Goal: Task Accomplishment & Management: Manage account settings

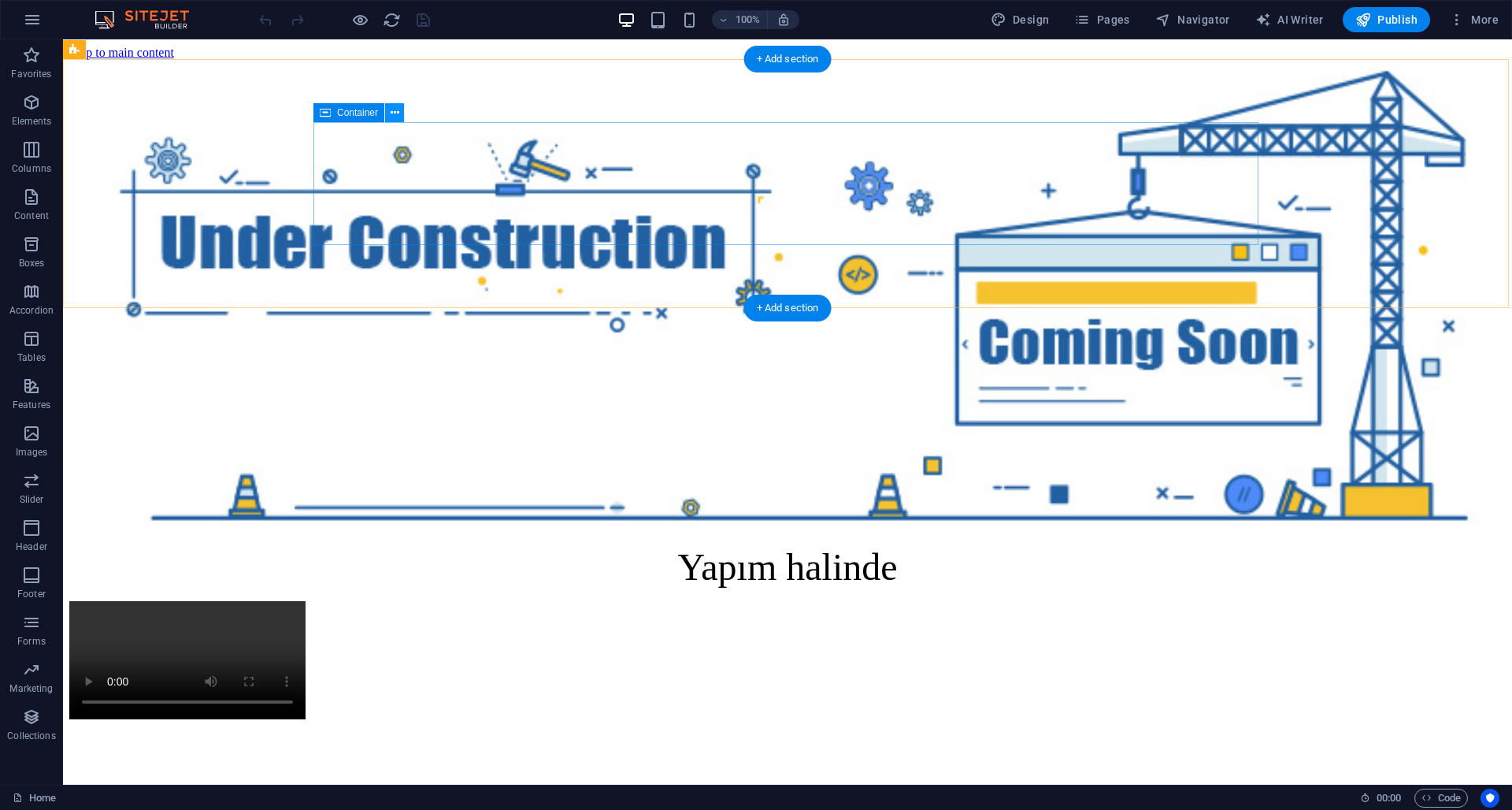
click at [396, 119] on icon at bounding box center [395, 113] width 8 height 17
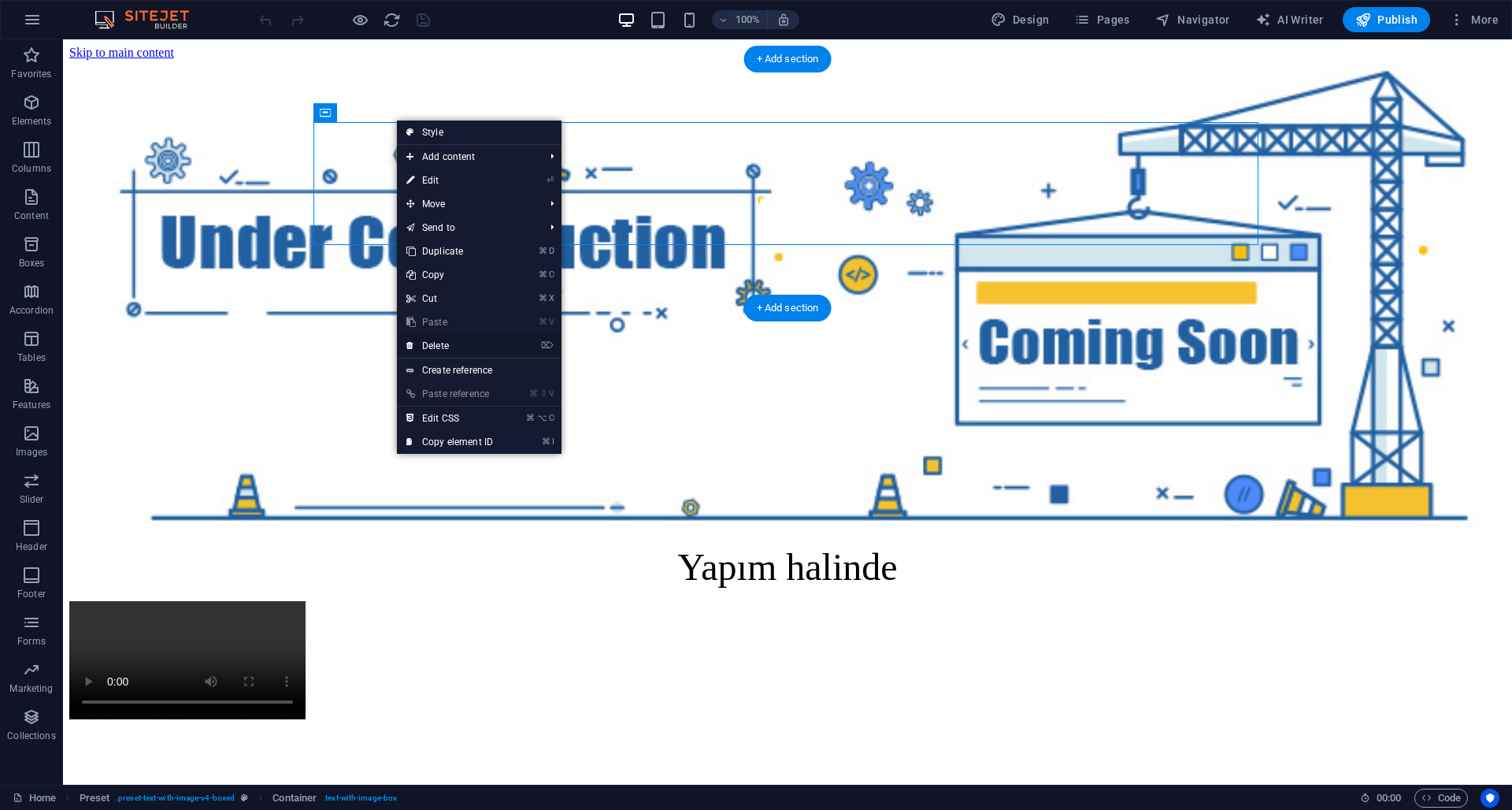
click at [451, 347] on link "⌦ Delete" at bounding box center [449, 346] width 106 height 24
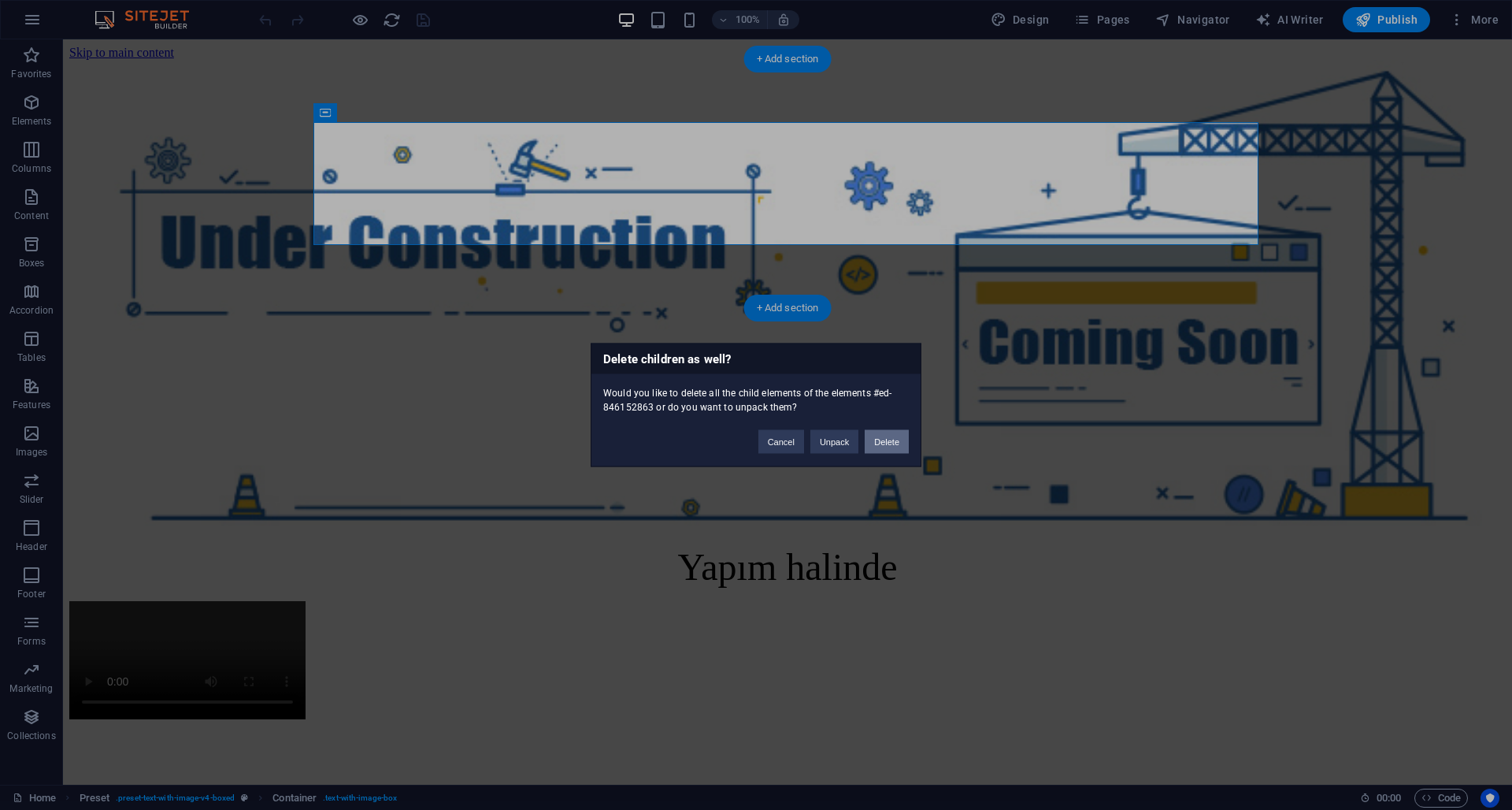
click at [896, 448] on button "Delete" at bounding box center [887, 442] width 44 height 24
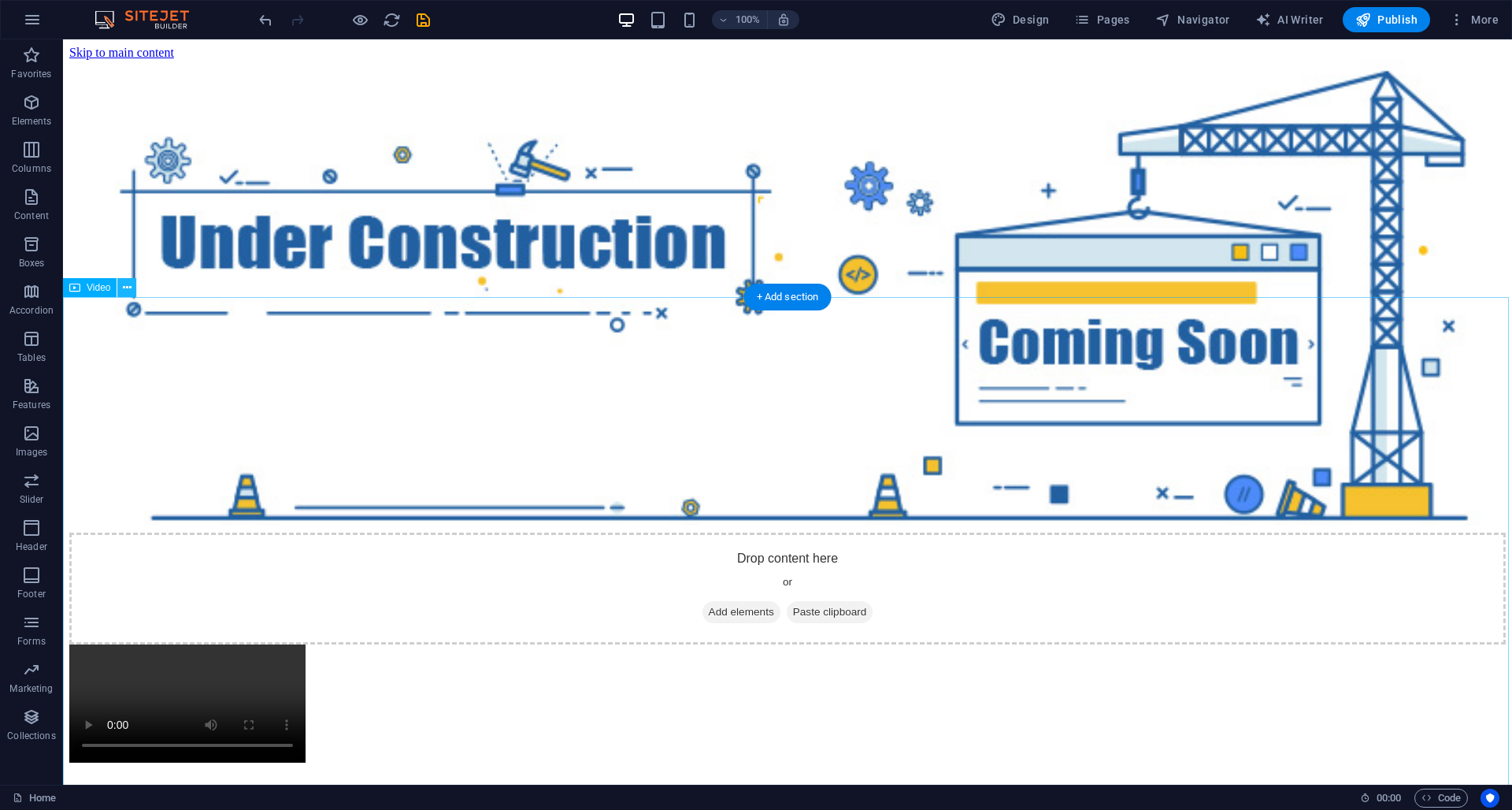
click at [124, 291] on icon at bounding box center [127, 288] width 8 height 17
click at [127, 292] on icon at bounding box center [127, 288] width 8 height 17
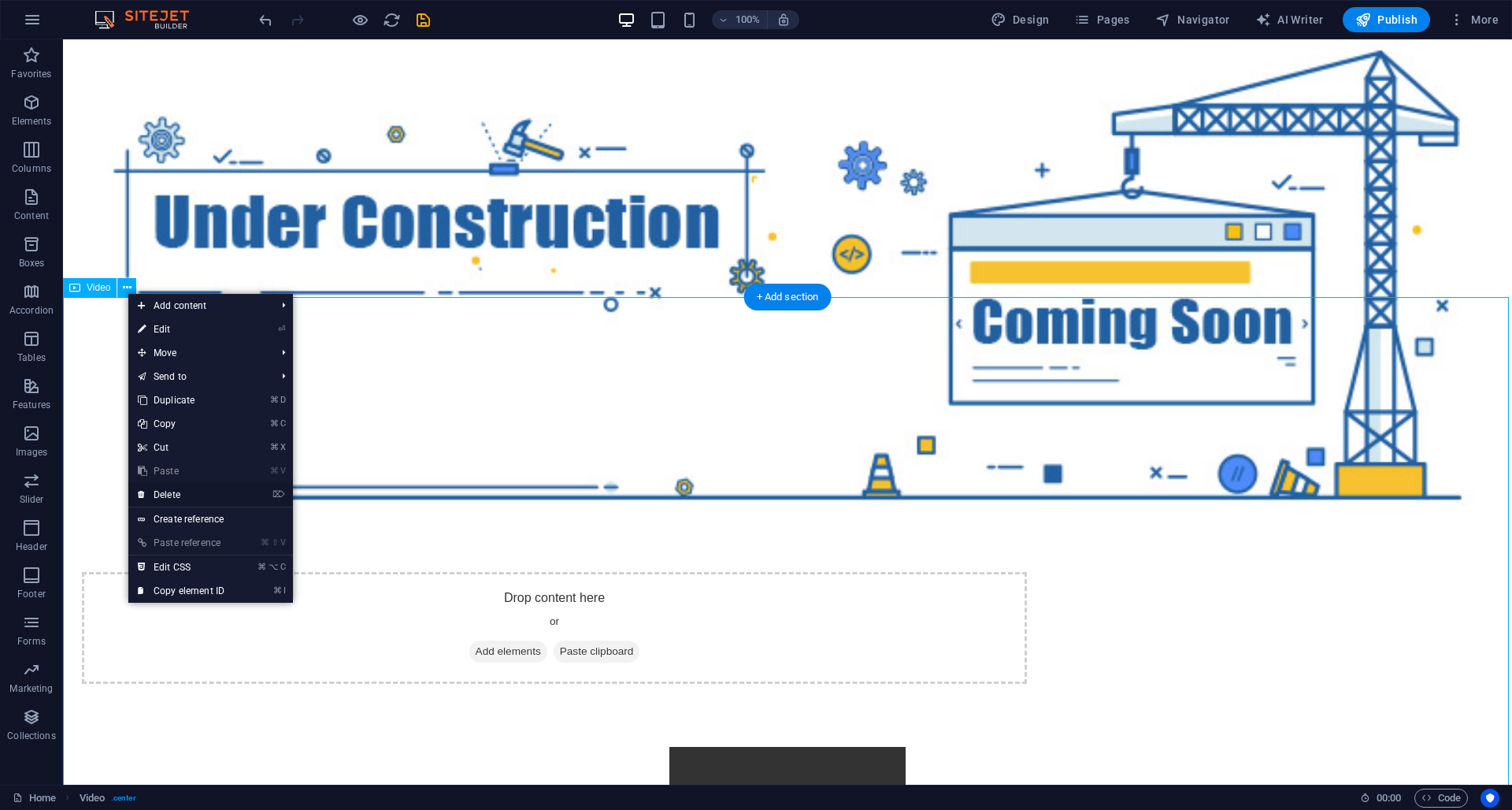
click at [175, 494] on link "⌦ Delete" at bounding box center [181, 495] width 106 height 24
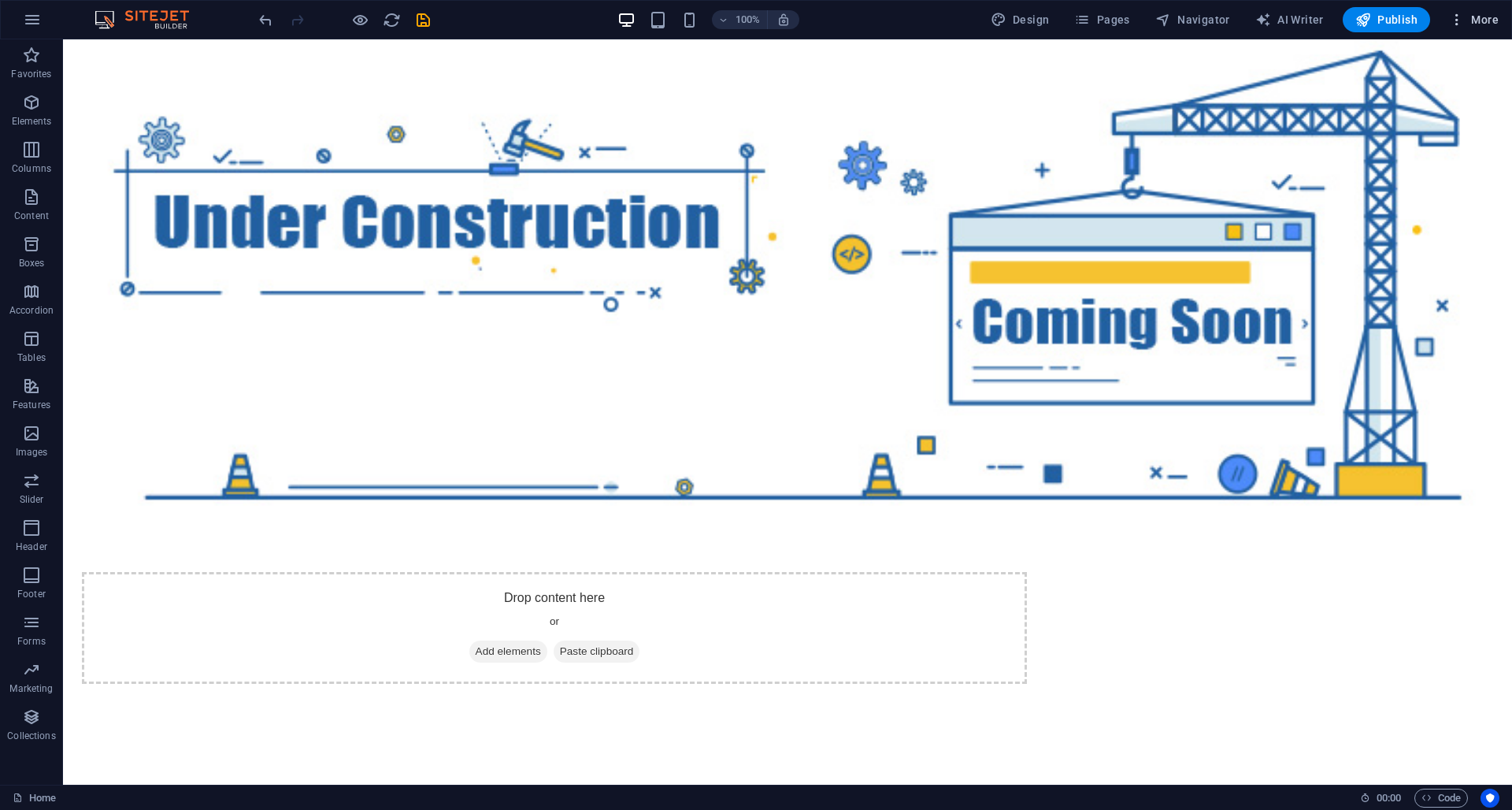
click at [1495, 21] on span "More" at bounding box center [1474, 19] width 50 height 16
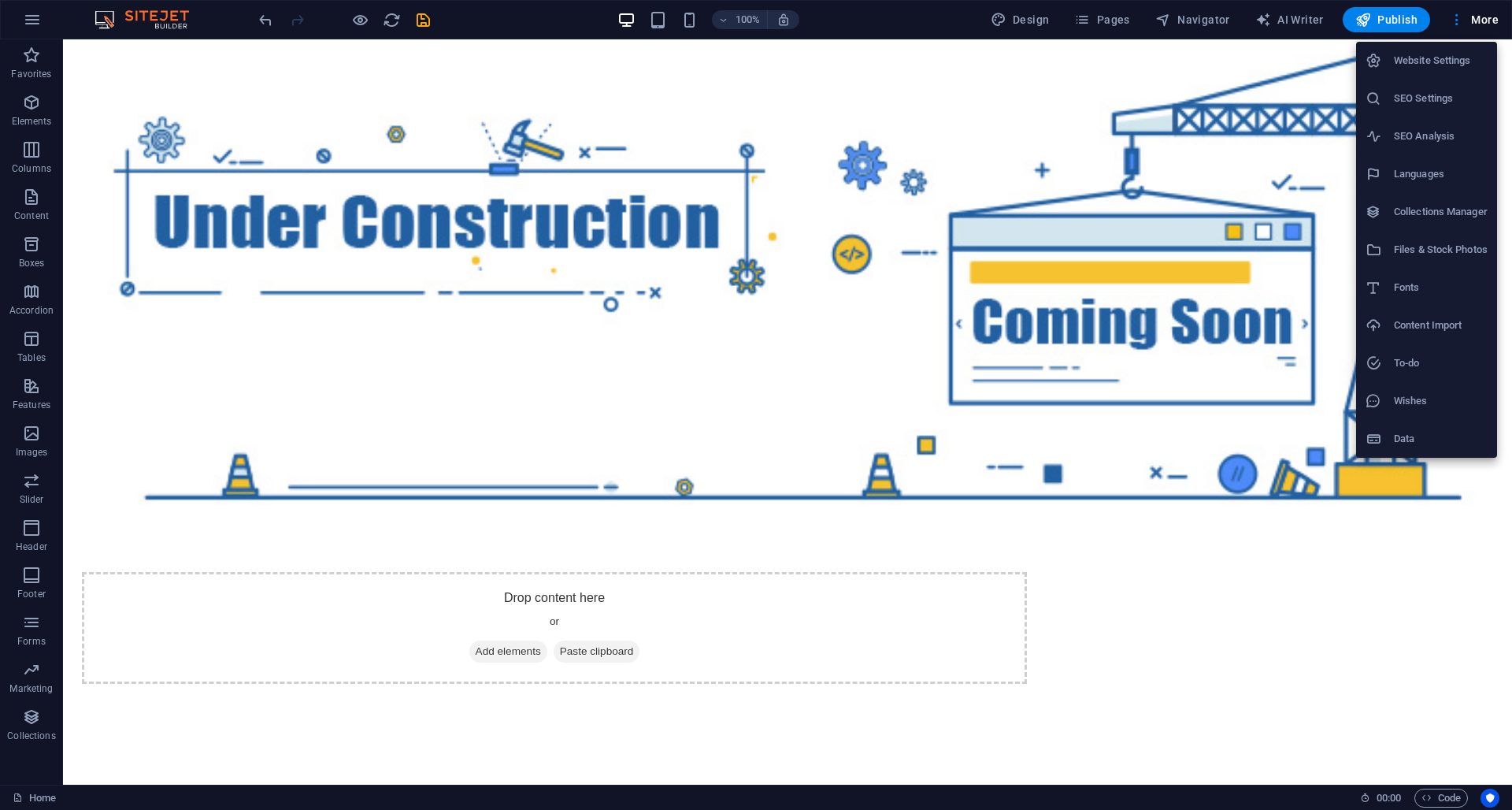
click at [1455, 62] on h6 "Website Settings" at bounding box center [1441, 61] width 94 height 19
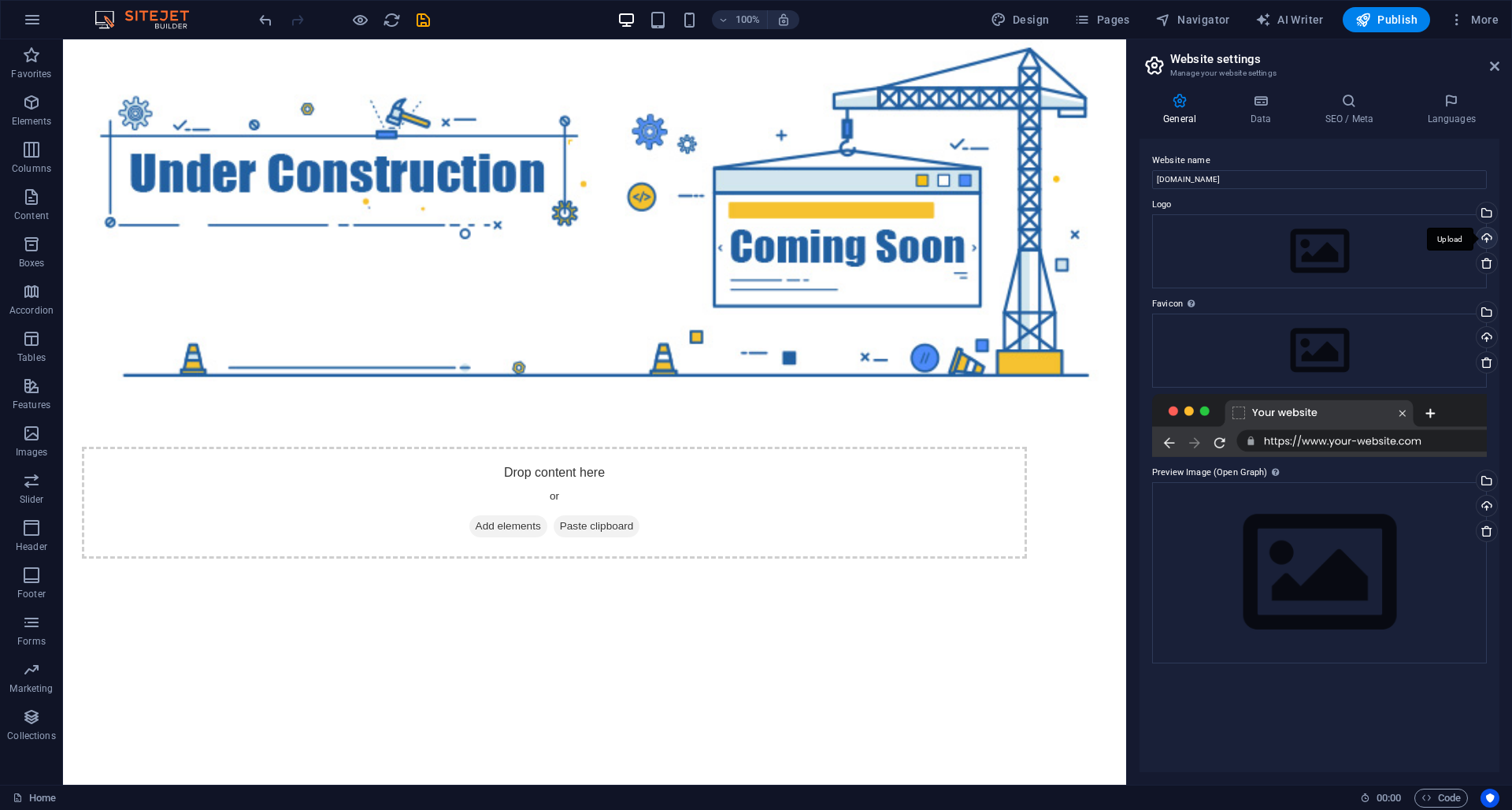
click at [1486, 239] on div "Upload" at bounding box center [1485, 240] width 24 height 24
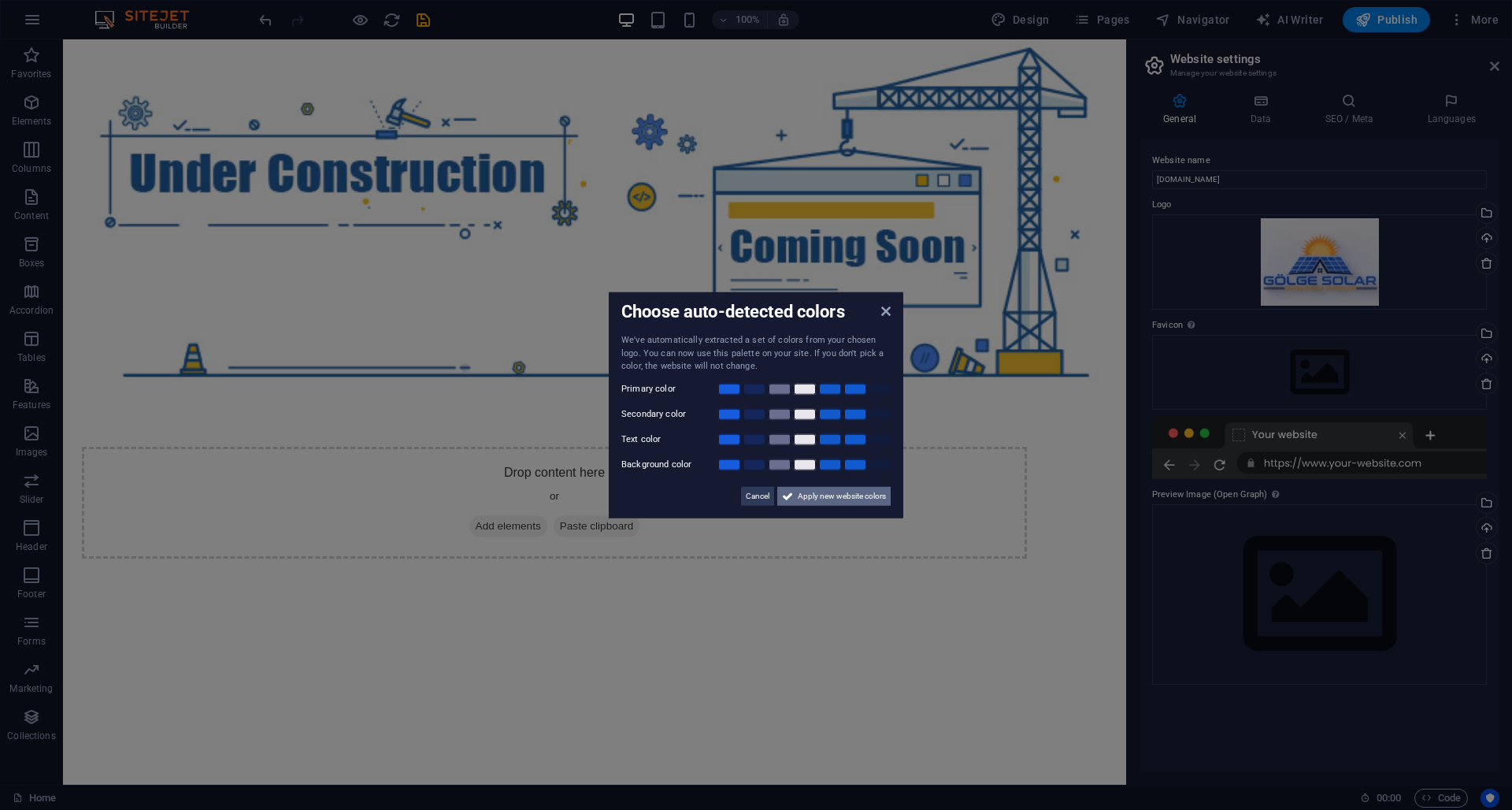
click at [815, 494] on span "Apply new website colors" at bounding box center [842, 495] width 88 height 19
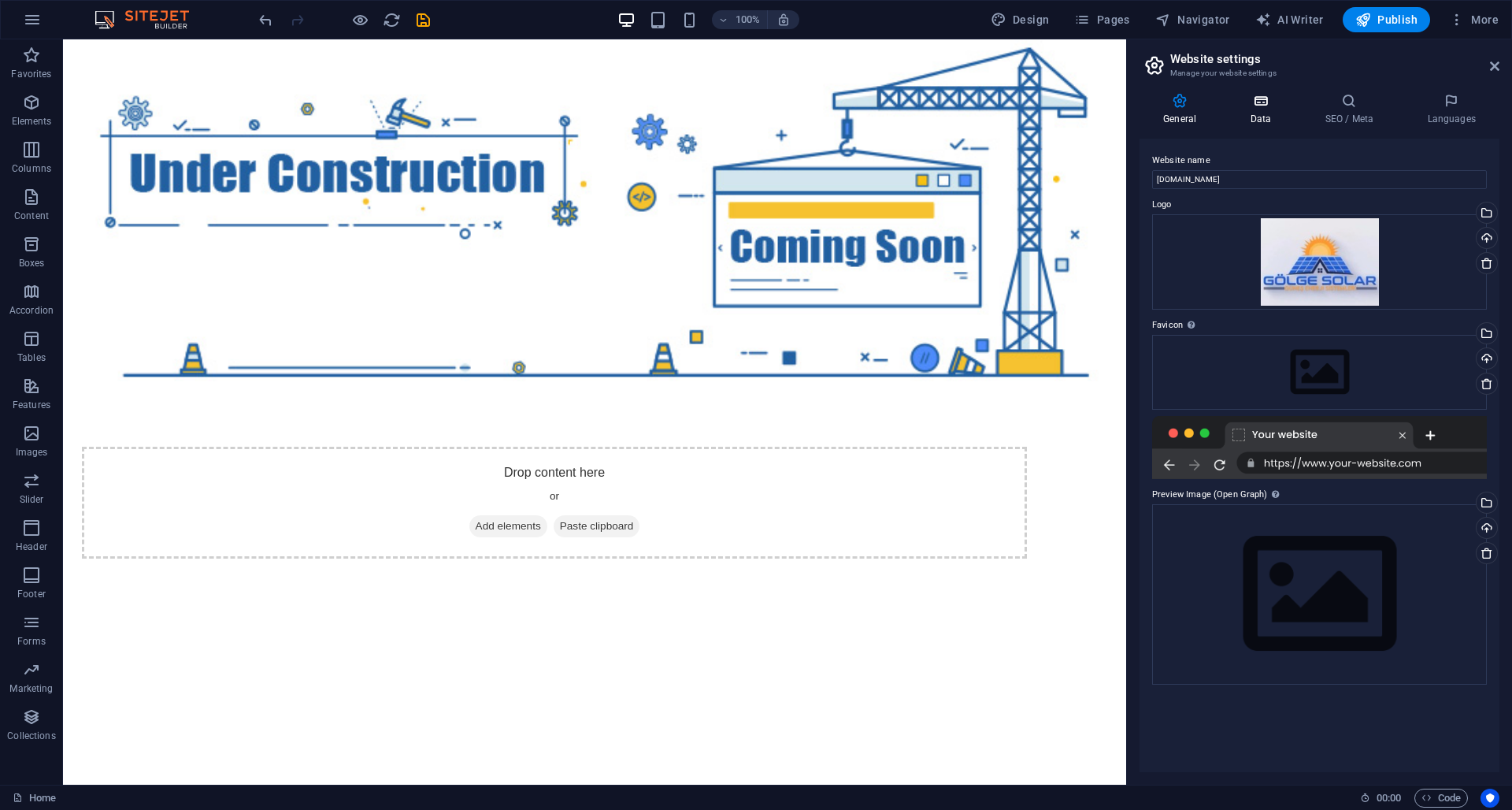
click at [1256, 103] on icon at bounding box center [1260, 100] width 69 height 16
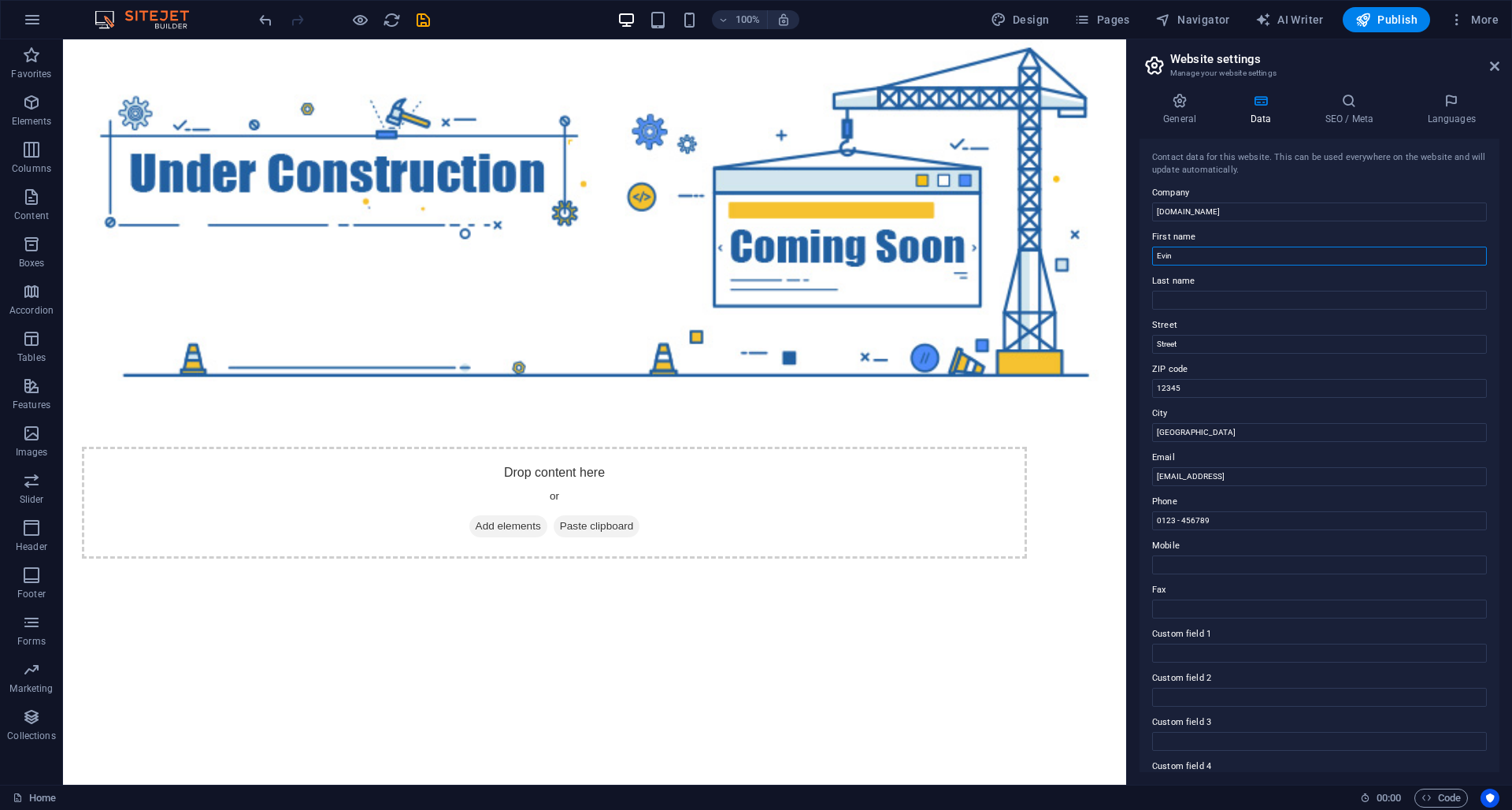
type input "Evin"
type input "[PERSON_NAME]"
type input "S"
type input "1"
type input "B"
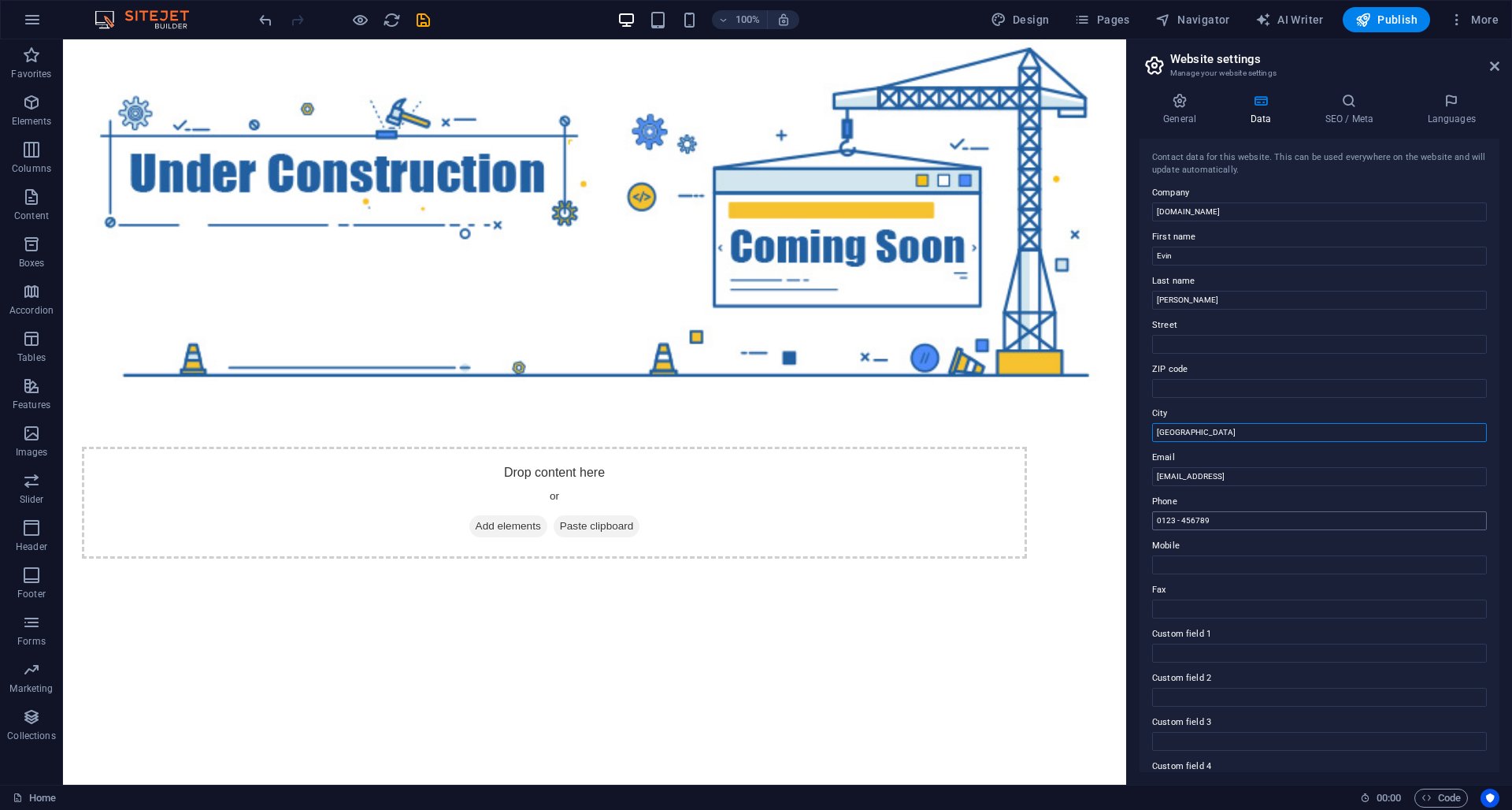
type input "[GEOGRAPHIC_DATA]"
type input "0"
click at [1213, 325] on div "Street" at bounding box center [1319, 328] width 335 height 38
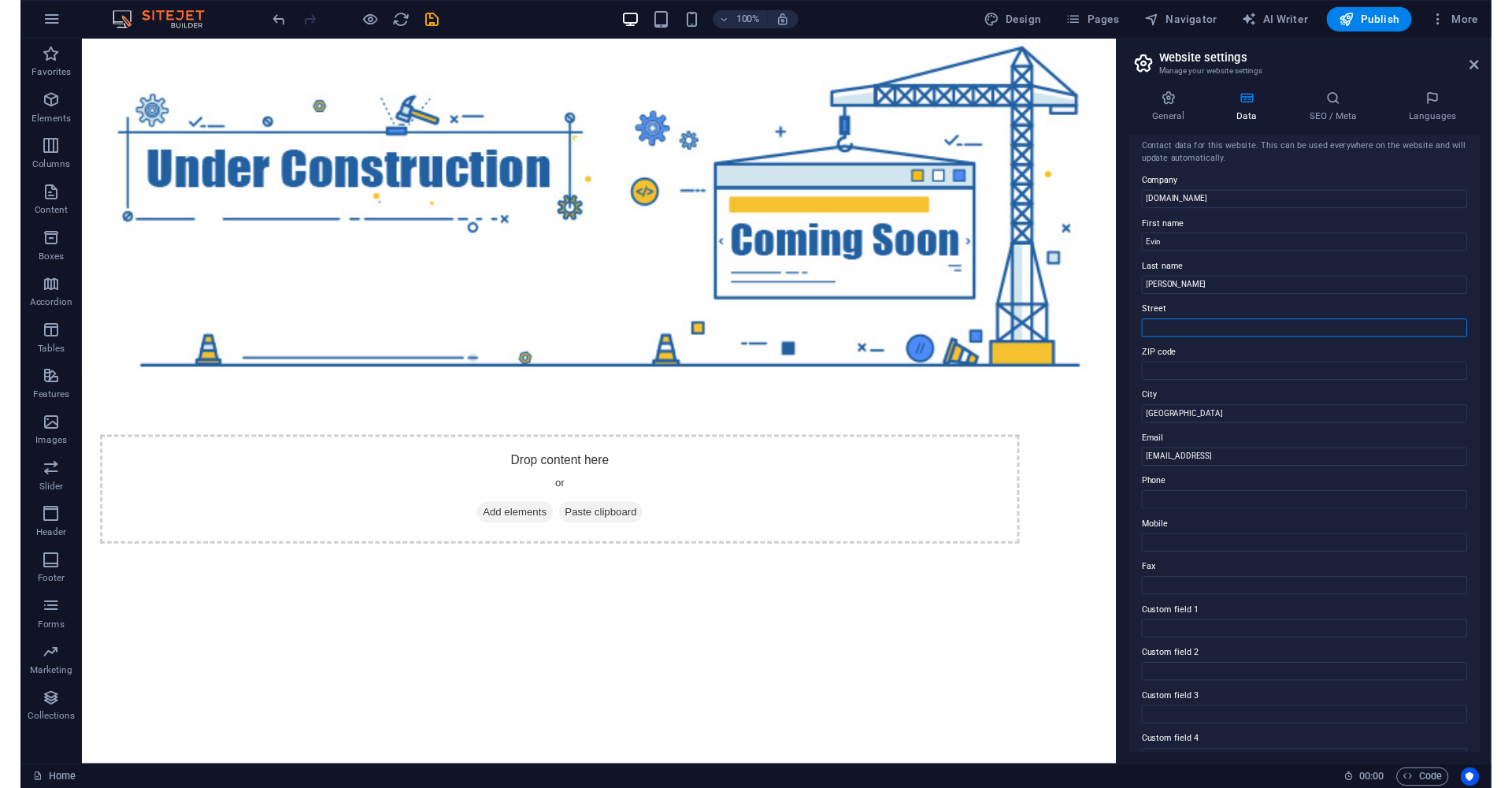
scroll to position [8, 0]
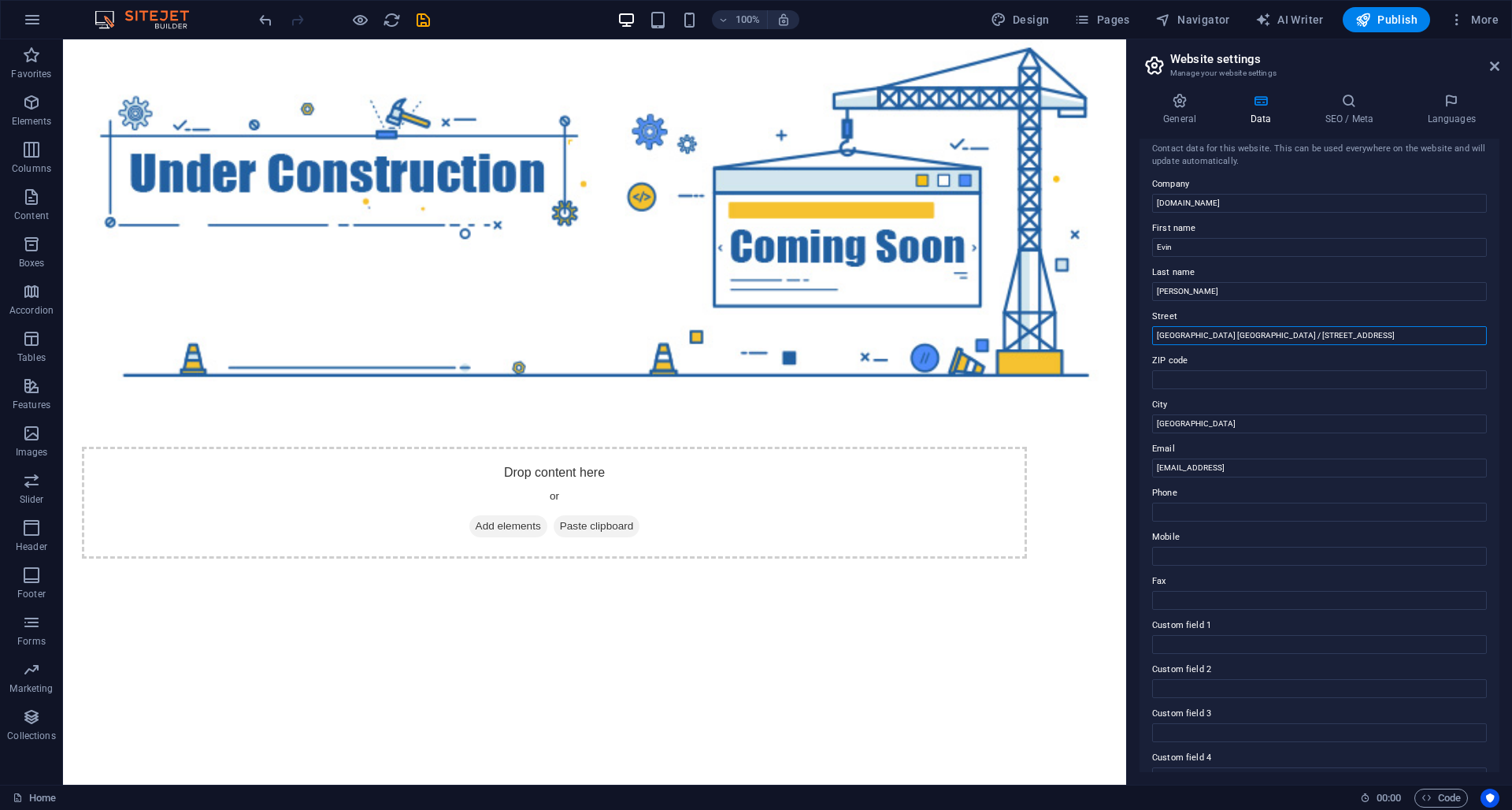
drag, startPoint x: 1402, startPoint y: 338, endPoint x: 1160, endPoint y: 336, distance: 242.0
click at [1157, 336] on input "[GEOGRAPHIC_DATA] [GEOGRAPHIC_DATA] / [STREET_ADDRESS]" at bounding box center [1319, 335] width 335 height 19
click at [1175, 335] on input "[GEOGRAPHIC_DATA] [GEOGRAPHIC_DATA] / [STREET_ADDRESS]" at bounding box center [1319, 335] width 335 height 19
drag, startPoint x: 1462, startPoint y: 380, endPoint x: 1122, endPoint y: 334, distance: 343.1
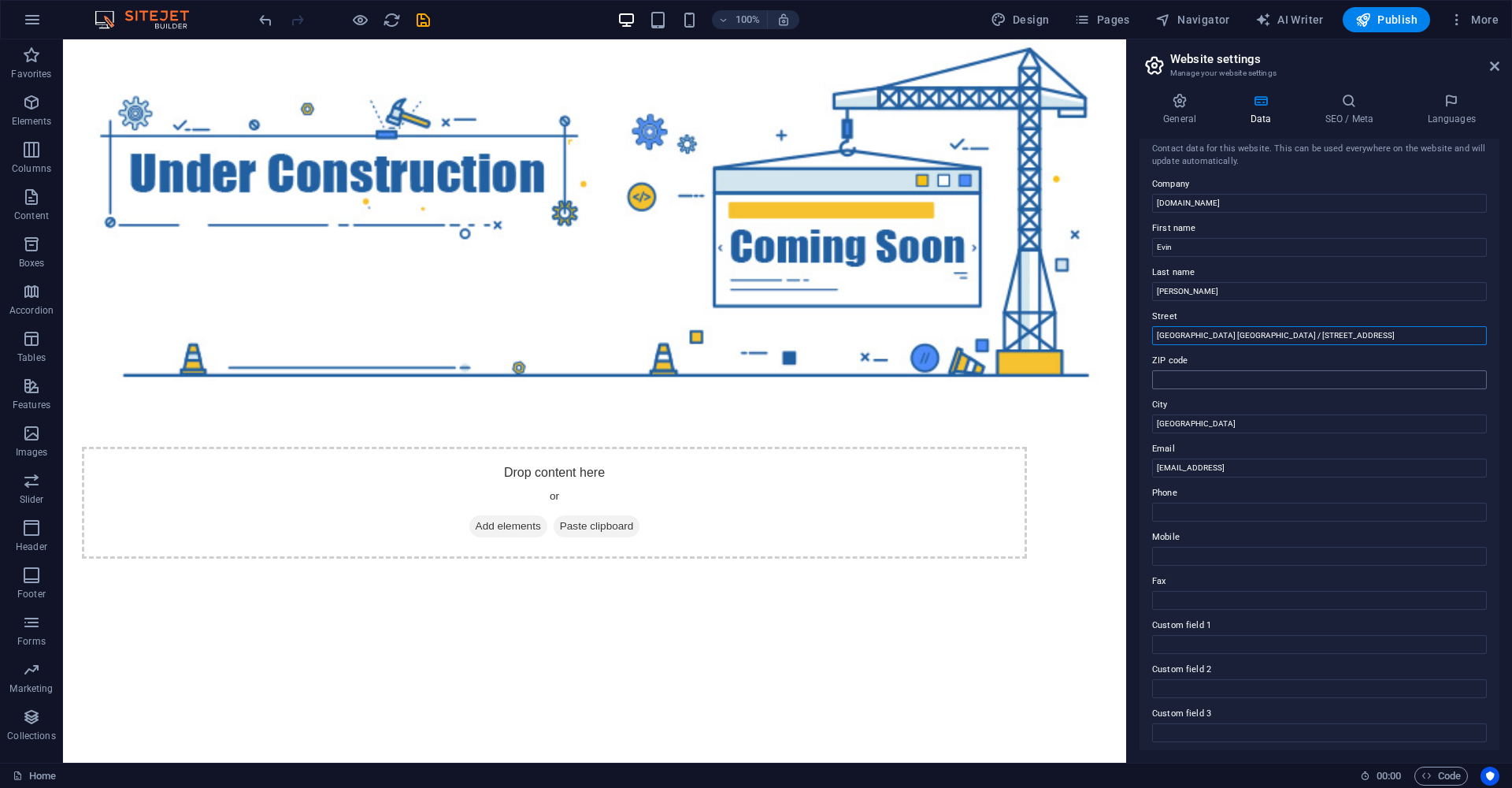
type input "[GEOGRAPHIC_DATA] [GEOGRAPHIC_DATA] / [STREET_ADDRESS]"
click at [1266, 380] on input "ZIP code" at bounding box center [1319, 379] width 335 height 19
type input "34098"
click at [1221, 508] on input "Phone" at bounding box center [1319, 512] width 335 height 19
type input "="
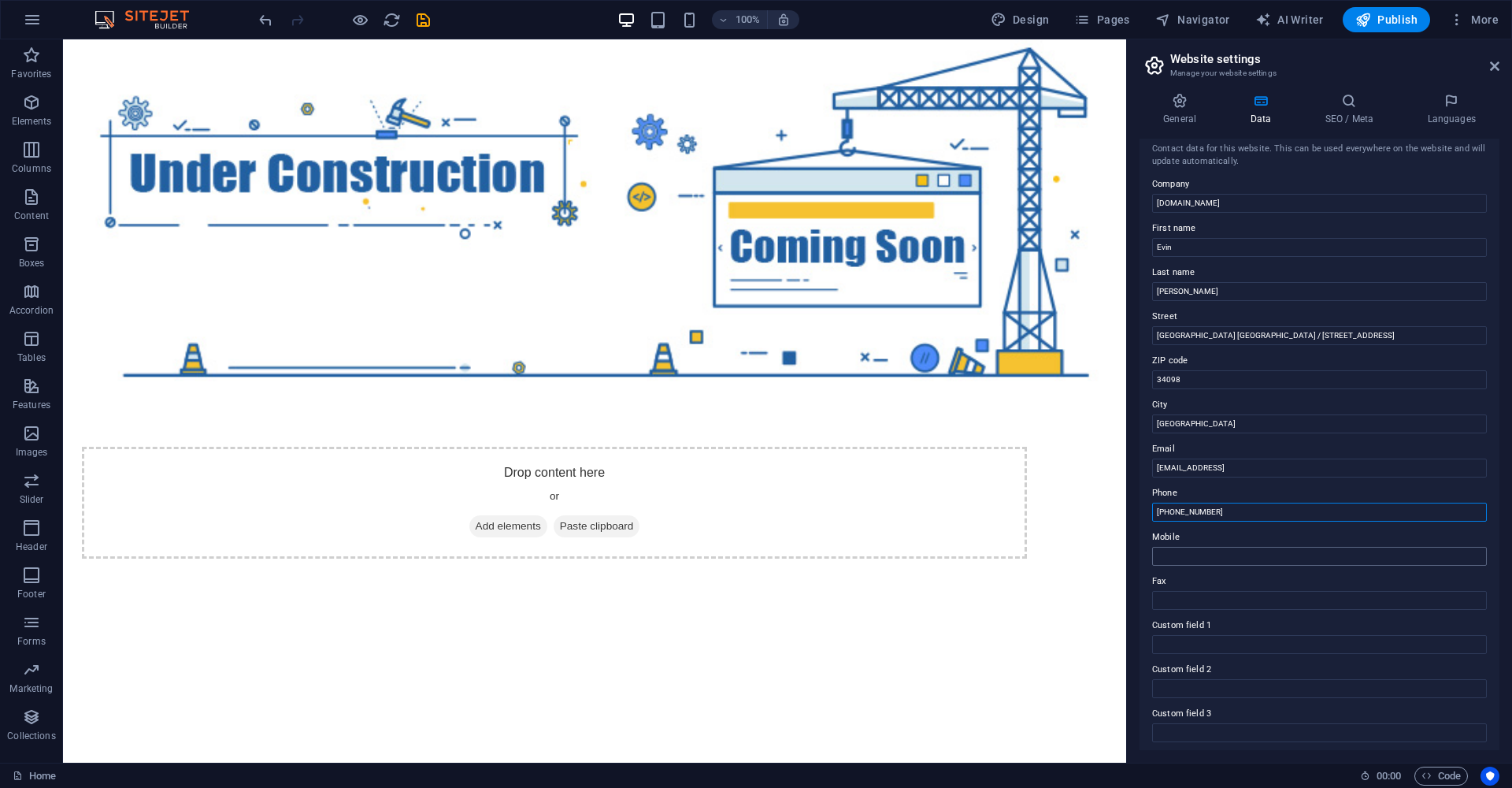
type input "[PHONE_NUMBER]"
click at [1184, 552] on input "Mobile" at bounding box center [1319, 556] width 335 height 19
type input "[PHONE_NUMBER]"
drag, startPoint x: 1346, startPoint y: 469, endPoint x: 1170, endPoint y: 477, distance: 176.2
type input "9"
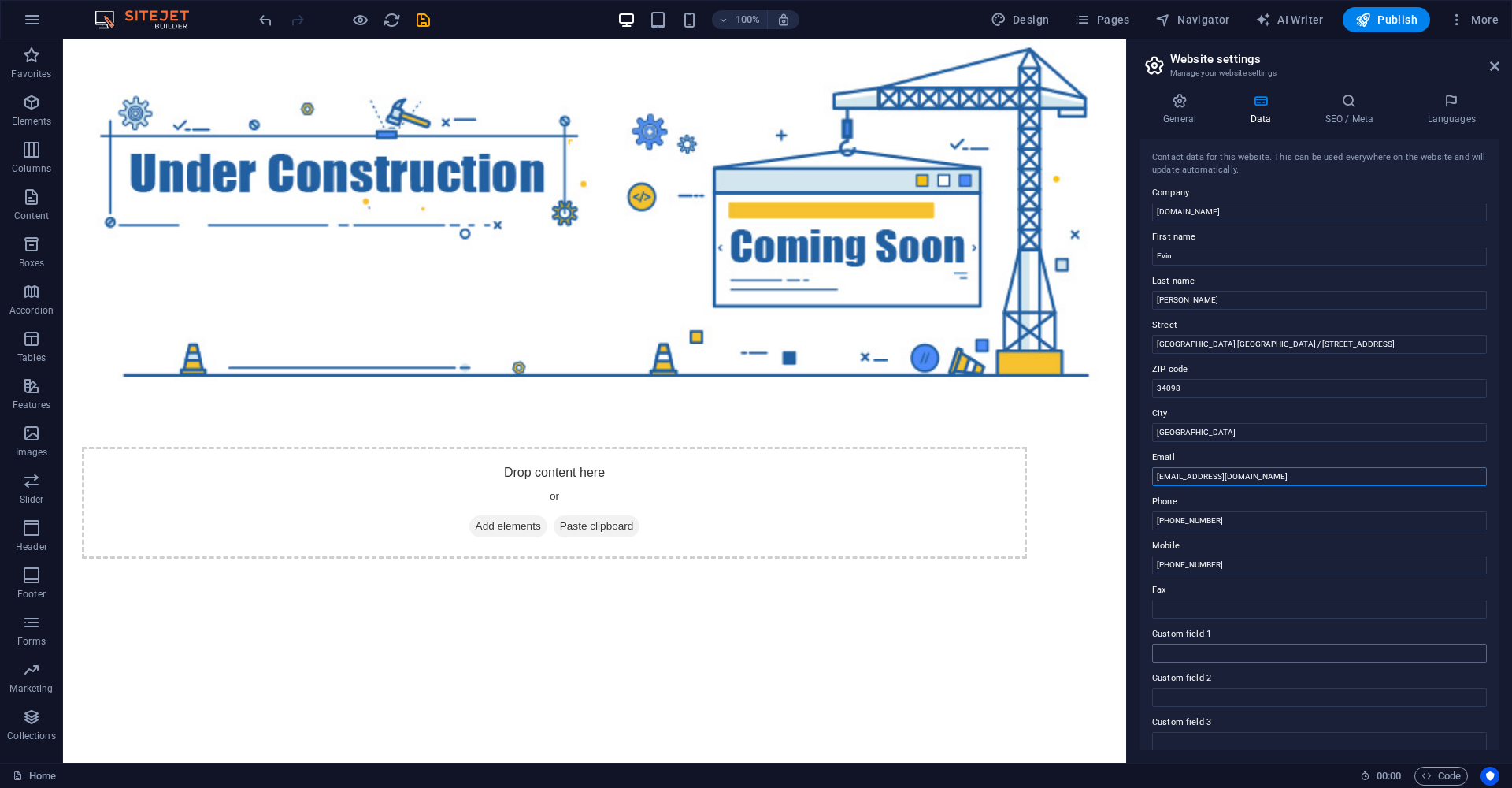
scroll to position [0, 0]
type input "[EMAIL_ADDRESS][DOMAIN_NAME]"
click at [1336, 119] on h4 "SEO / Meta" at bounding box center [1352, 109] width 103 height 33
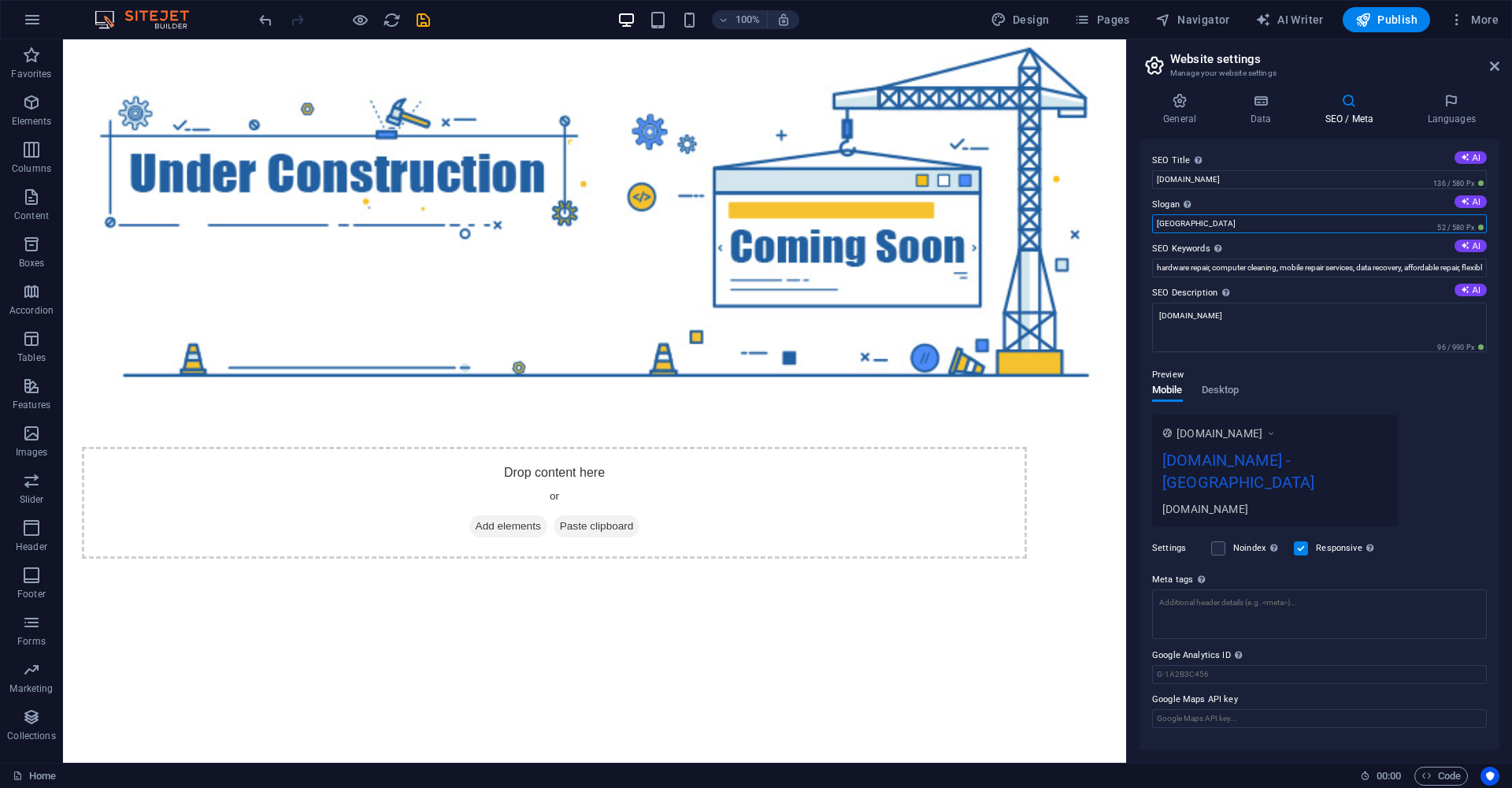
click at [1182, 225] on input "[GEOGRAPHIC_DATA]" at bounding box center [1319, 223] width 335 height 19
type input "B"
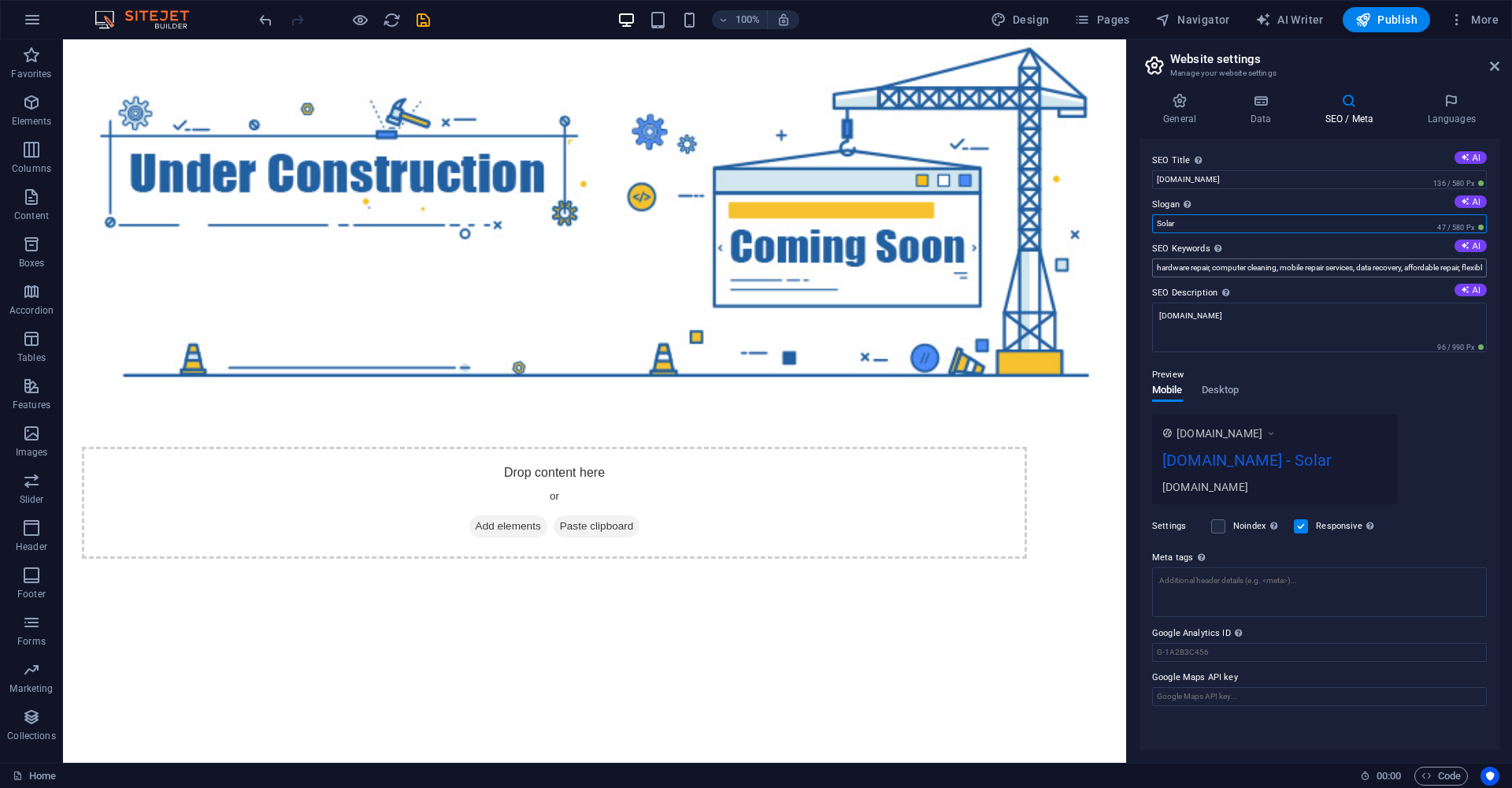
type input "Solar"
click at [1462, 271] on input "hardware repair, computer cleaning, mobile repair services, data recovery, affo…" at bounding box center [1319, 267] width 335 height 19
drag, startPoint x: 1539, startPoint y: 308, endPoint x: 1062, endPoint y: 252, distance: 480.3
click at [1484, 268] on input "hardware repair, computer cleaning, mobile repair services, data recovery, affo…" at bounding box center [1319, 267] width 335 height 19
type input "hardware repair, computer cleaning, mobxible appointments, [DOMAIN_NAME], [GEOG…"
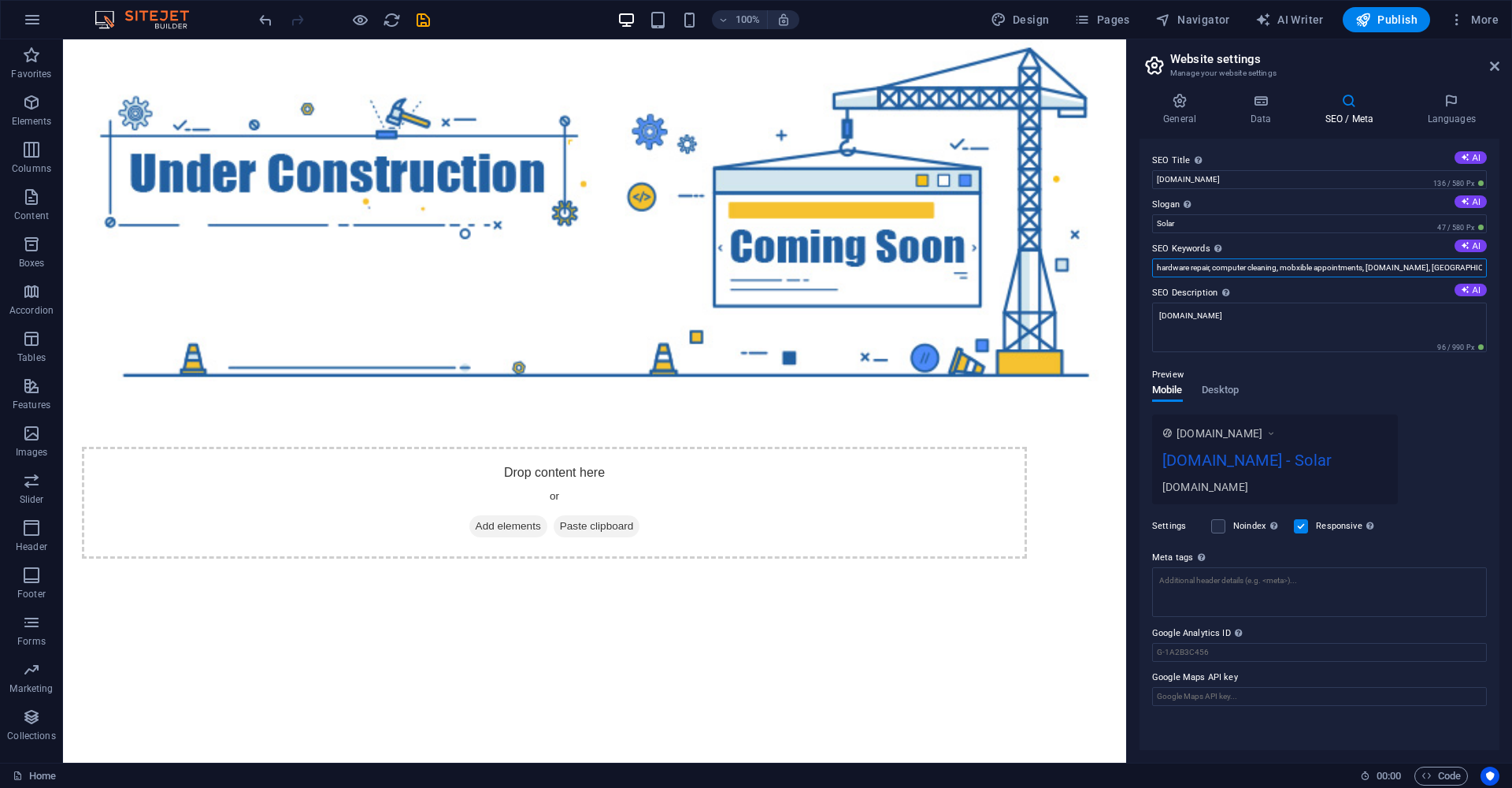
drag, startPoint x: 1473, startPoint y: 272, endPoint x: 1129, endPoint y: 268, distance: 344.0
click at [1129, 267] on aside "Website settings Manage your website settings General Data SEO / Meta Languages…" at bounding box center [1319, 401] width 386 height 724
click at [1474, 247] on button "AI" at bounding box center [1471, 246] width 32 height 13
drag, startPoint x: 1164, startPoint y: 269, endPoint x: 1512, endPoint y: 265, distance: 348.0
click at [1512, 265] on div "General Data SEO / Meta Languages Website name [DOMAIN_NAME] Logo Drag files he…" at bounding box center [1320, 422] width 386 height 682
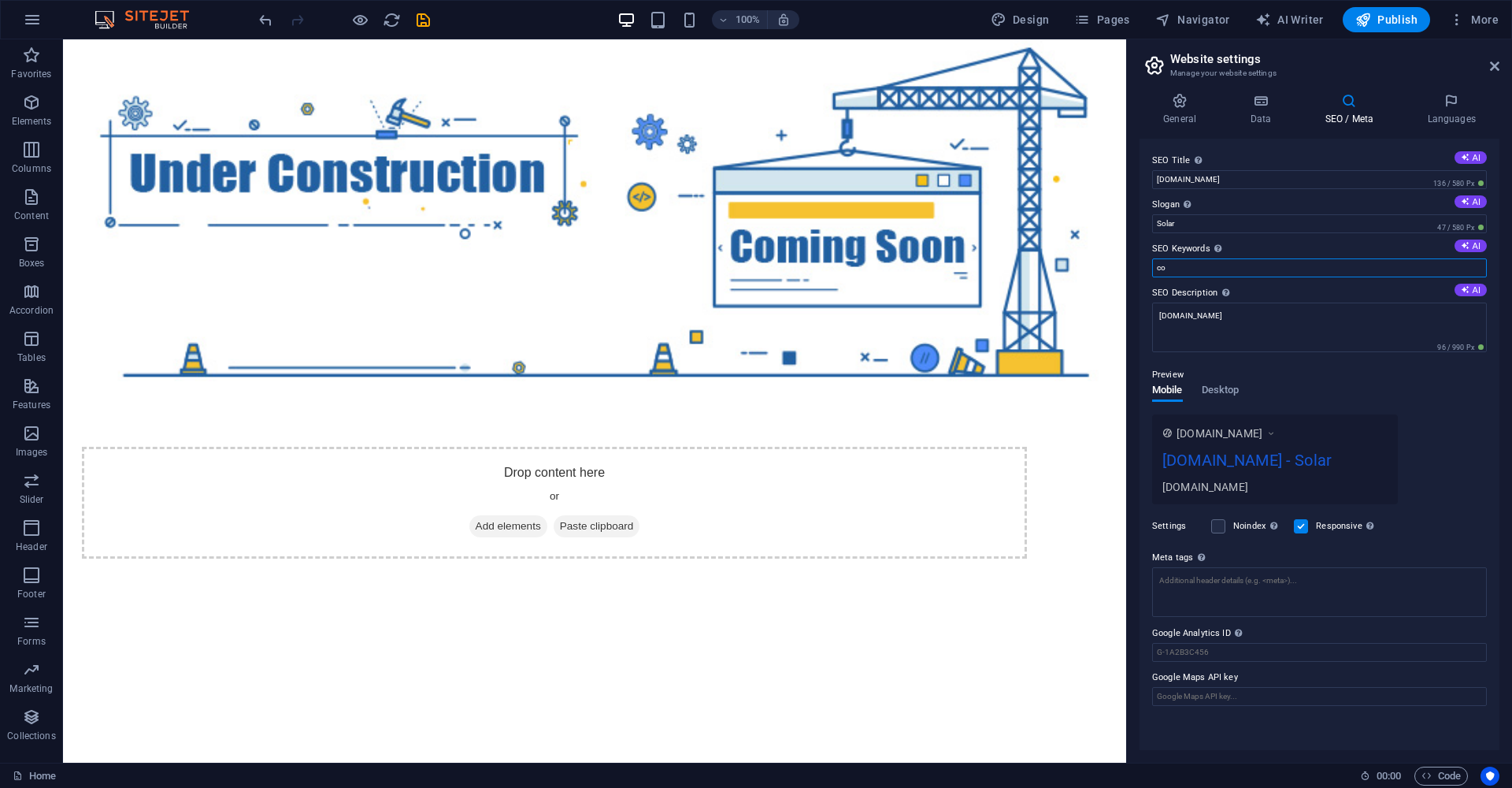
type input "c"
click at [1473, 247] on button "AI" at bounding box center [1471, 246] width 32 height 13
type input "Yapım halinde, construction in progress, project development, ongoing projects,…"
drag, startPoint x: 1159, startPoint y: 269, endPoint x: 1512, endPoint y: 268, distance: 353.0
click at [1512, 268] on div "General Data SEO / Meta Languages Website name [DOMAIN_NAME] Logo Drag files he…" at bounding box center [1320, 422] width 386 height 682
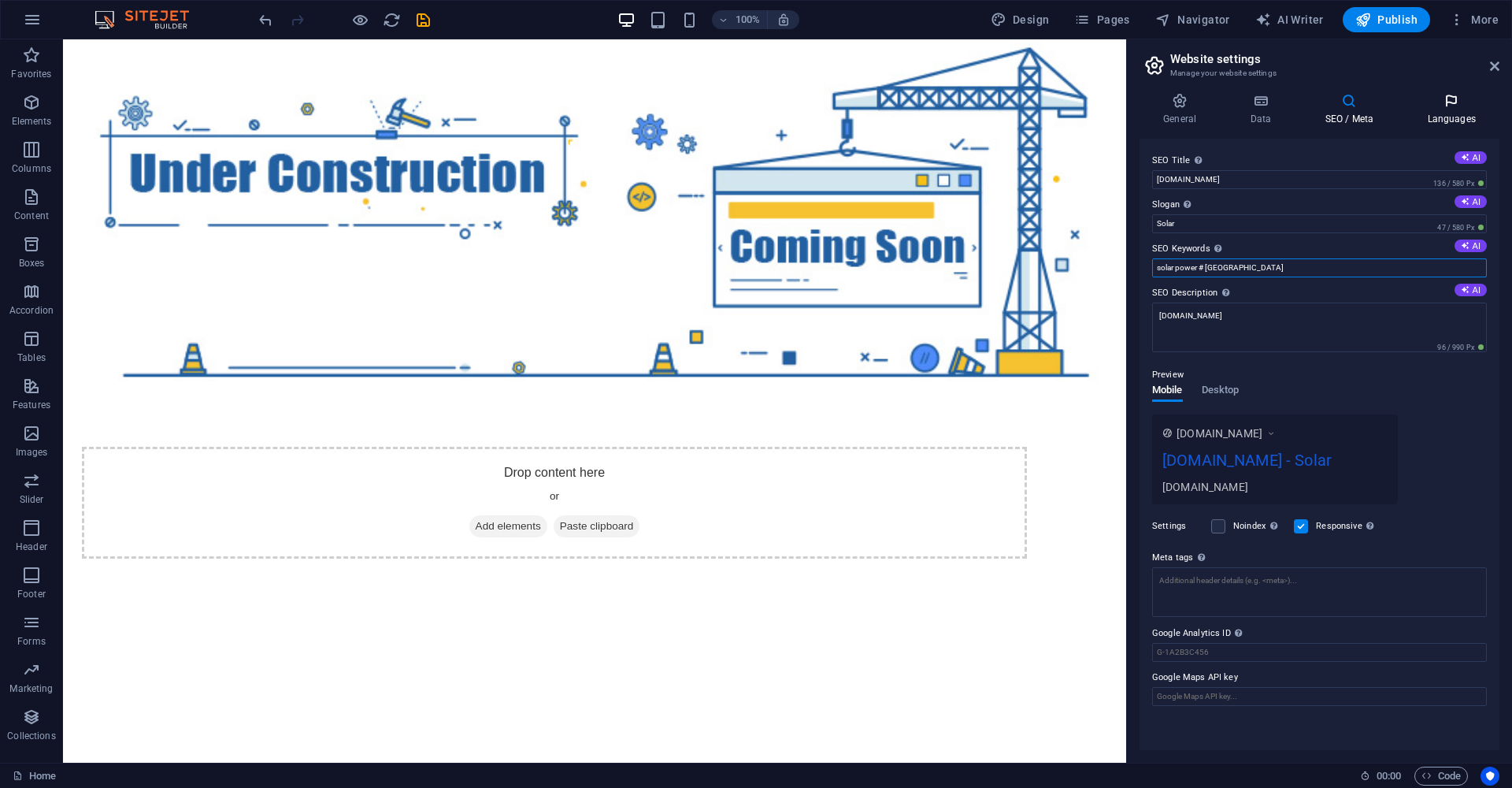
type input "solar power # [GEOGRAPHIC_DATA]"
click at [1440, 116] on h4 "Languages" at bounding box center [1451, 109] width 96 height 33
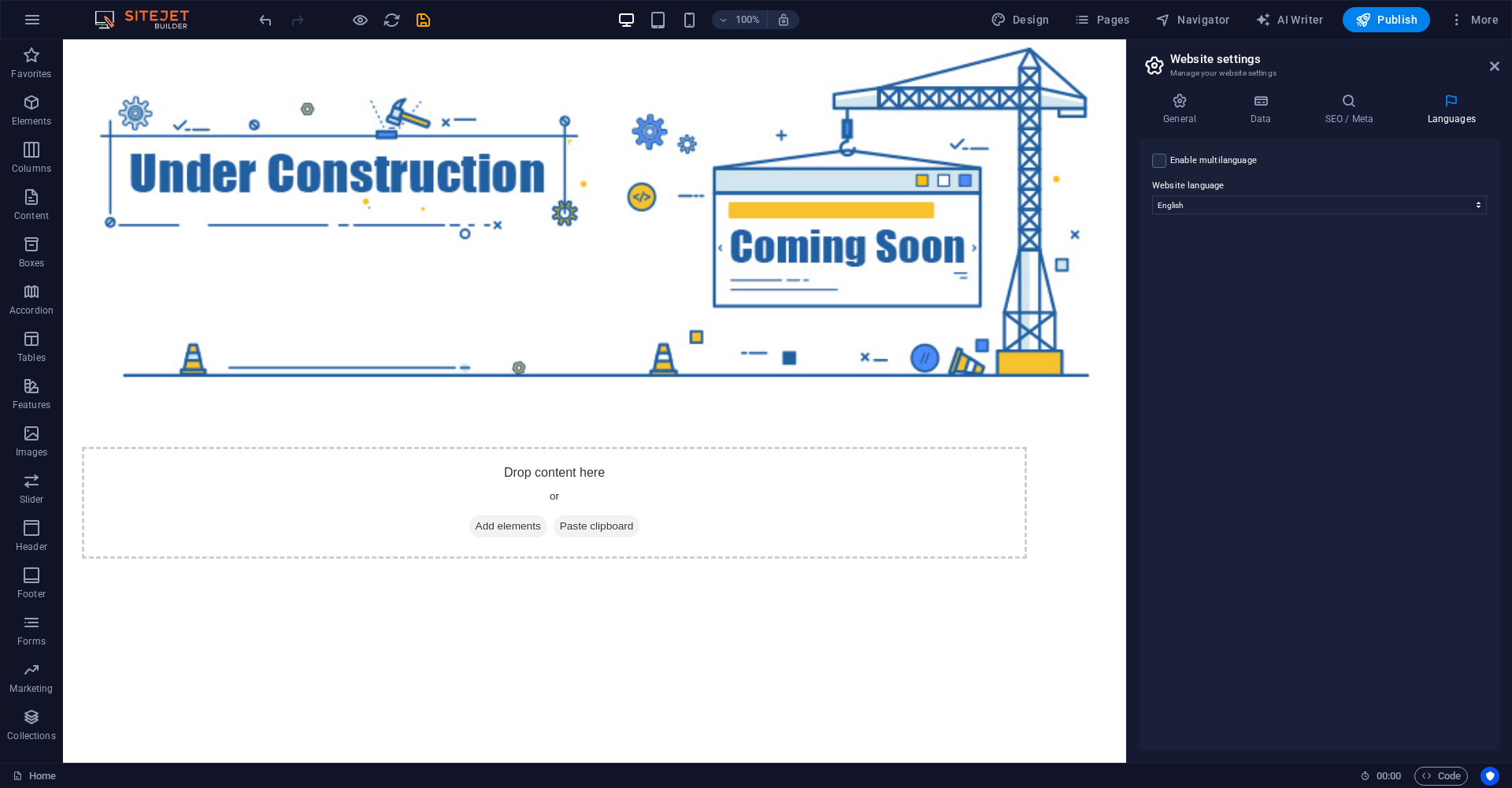
click at [1173, 163] on label "Enable multilanguage To disable multilanguage delete all languages until only o…" at bounding box center [1214, 161] width 86 height 19
click at [0, 0] on input "Enable multilanguage To disable multilanguage delete all languages until only o…" at bounding box center [0, 0] width 0 height 0
select select "165"
click at [1497, 70] on icon at bounding box center [1495, 66] width 9 height 13
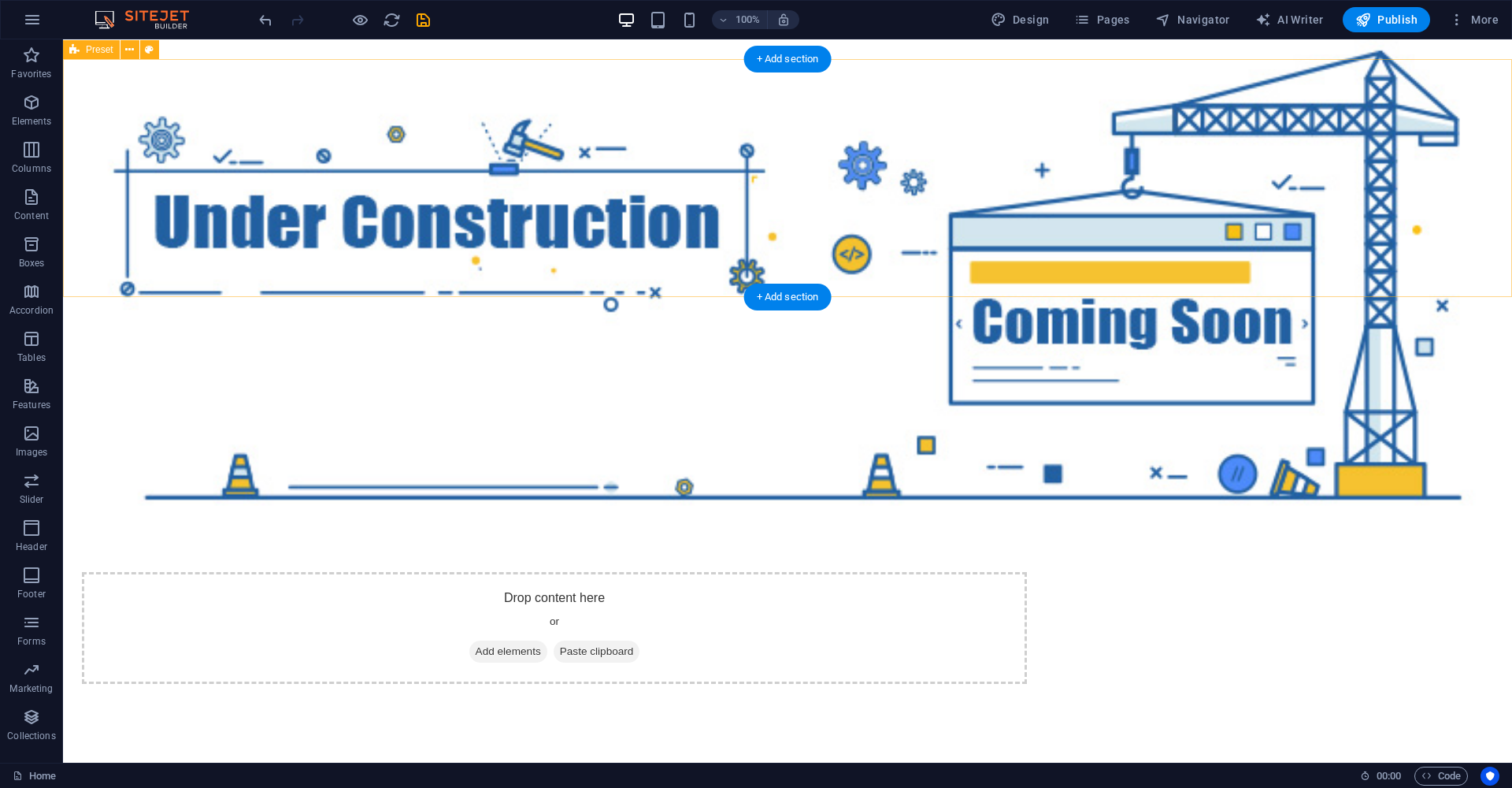
click at [547, 641] on span "Add elements" at bounding box center [508, 652] width 78 height 22
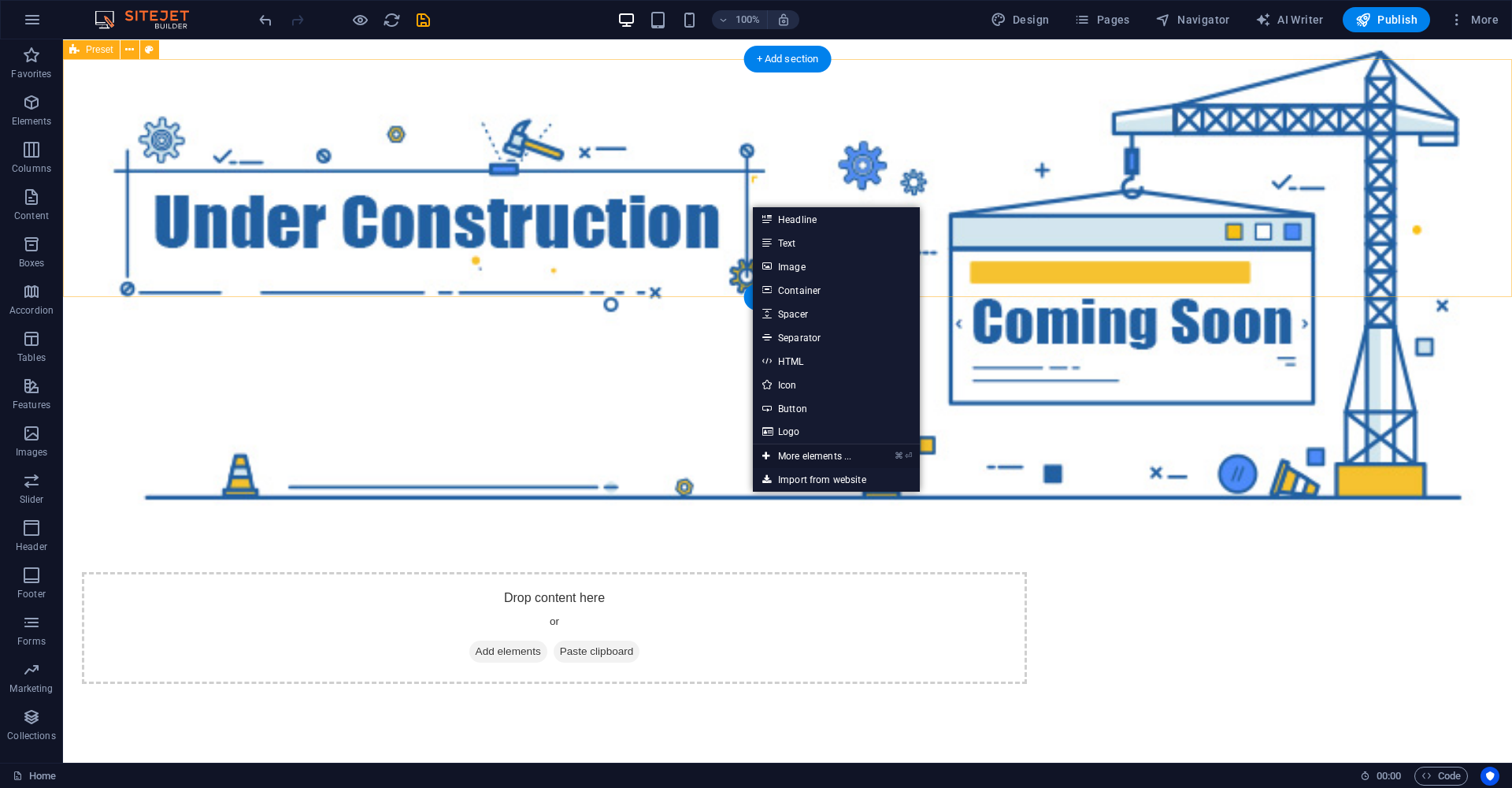
click at [829, 452] on link "⌘ ⏎ More elements ..." at bounding box center [807, 456] width 108 height 24
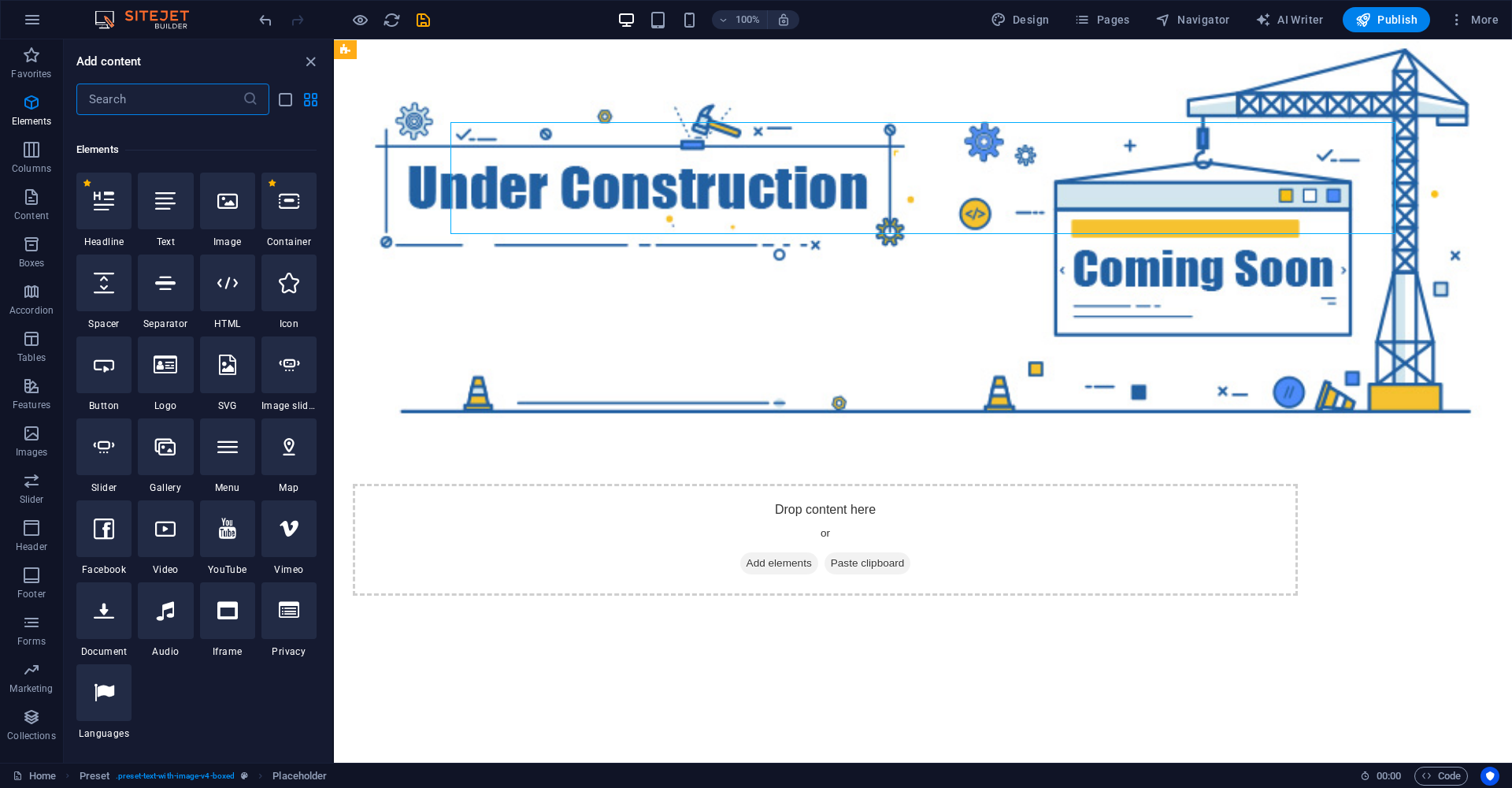
scroll to position [168, 0]
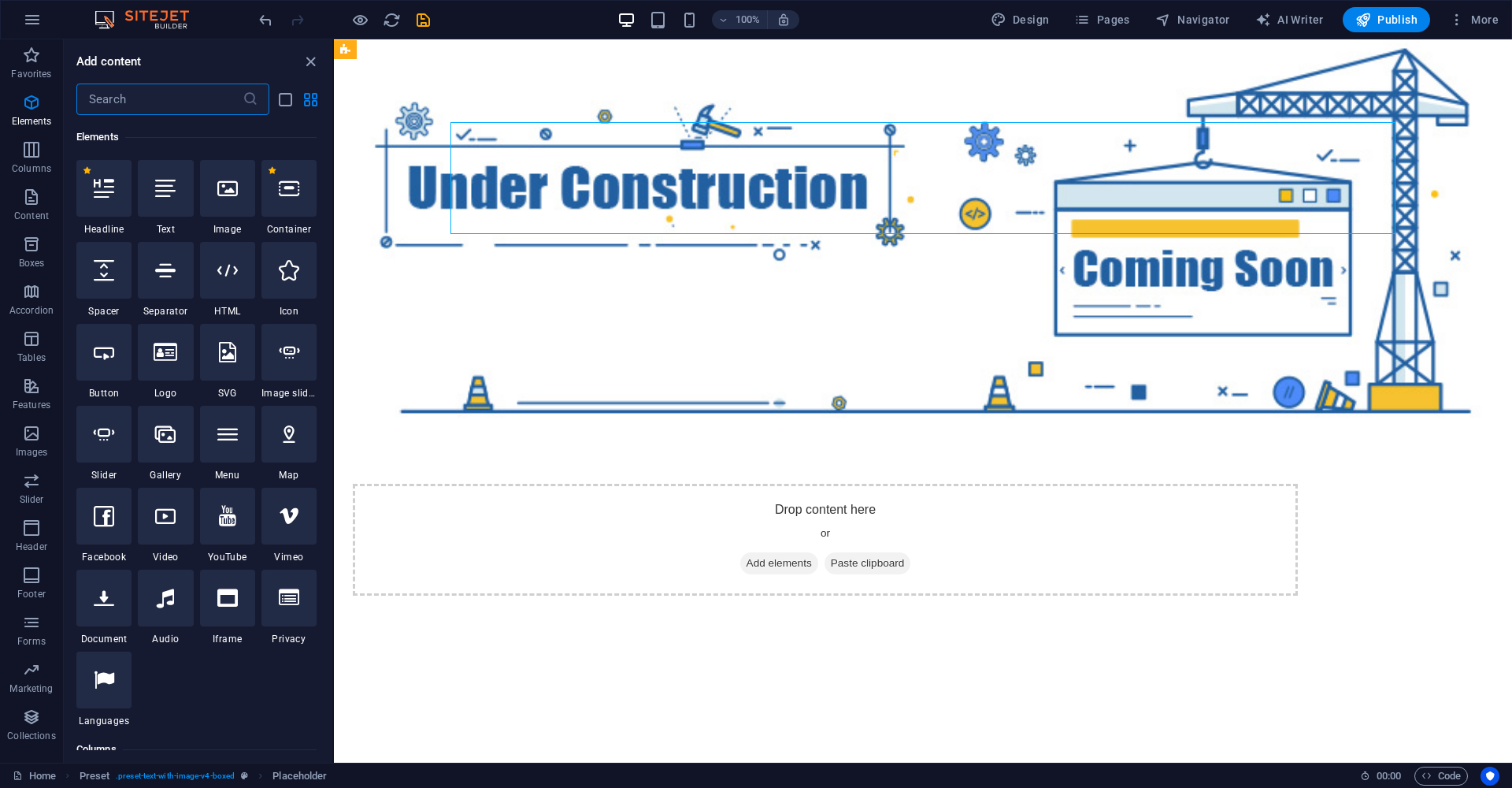
click at [128, 96] on input "text" at bounding box center [159, 99] width 166 height 31
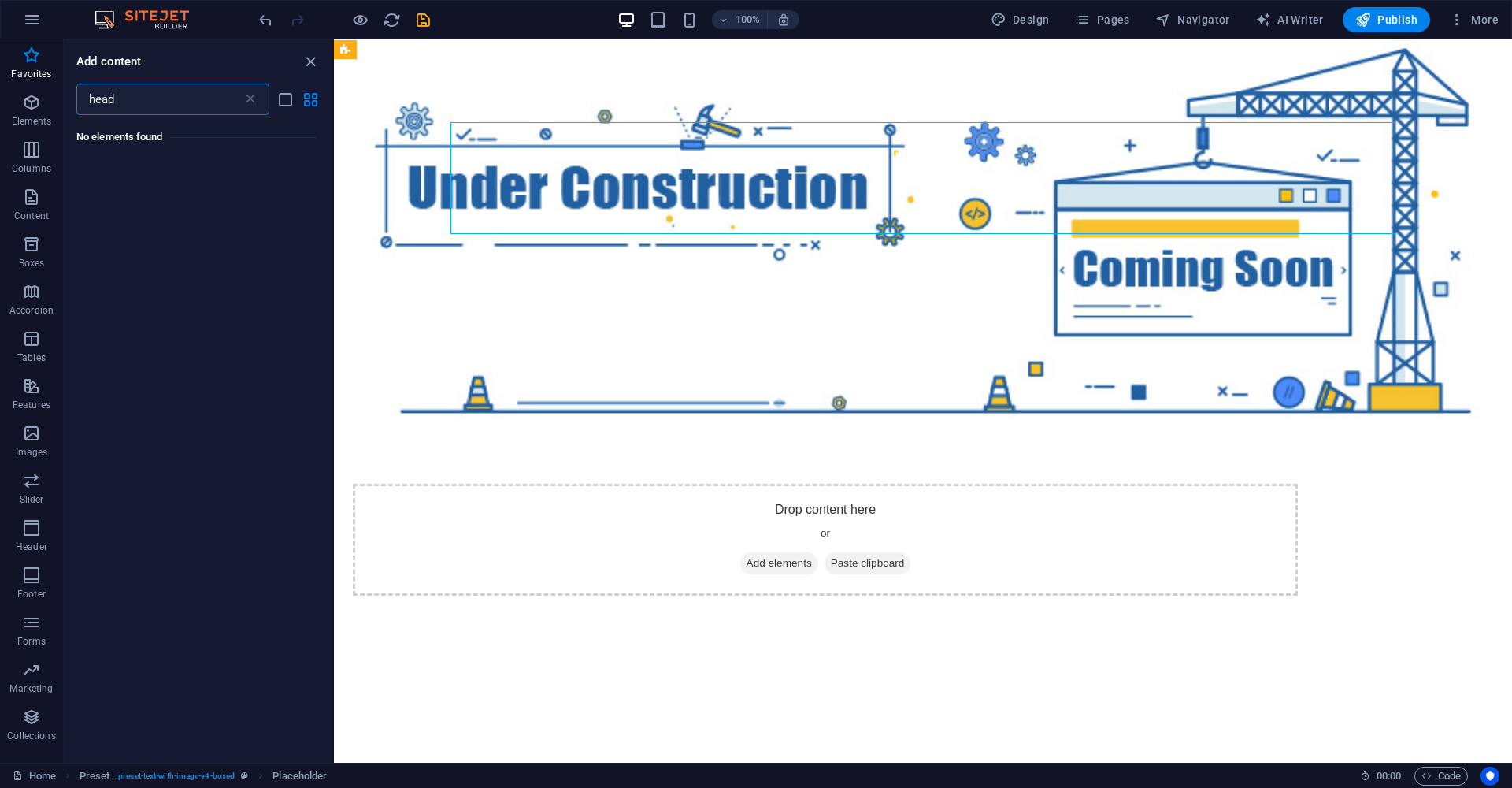
scroll to position [0, 0]
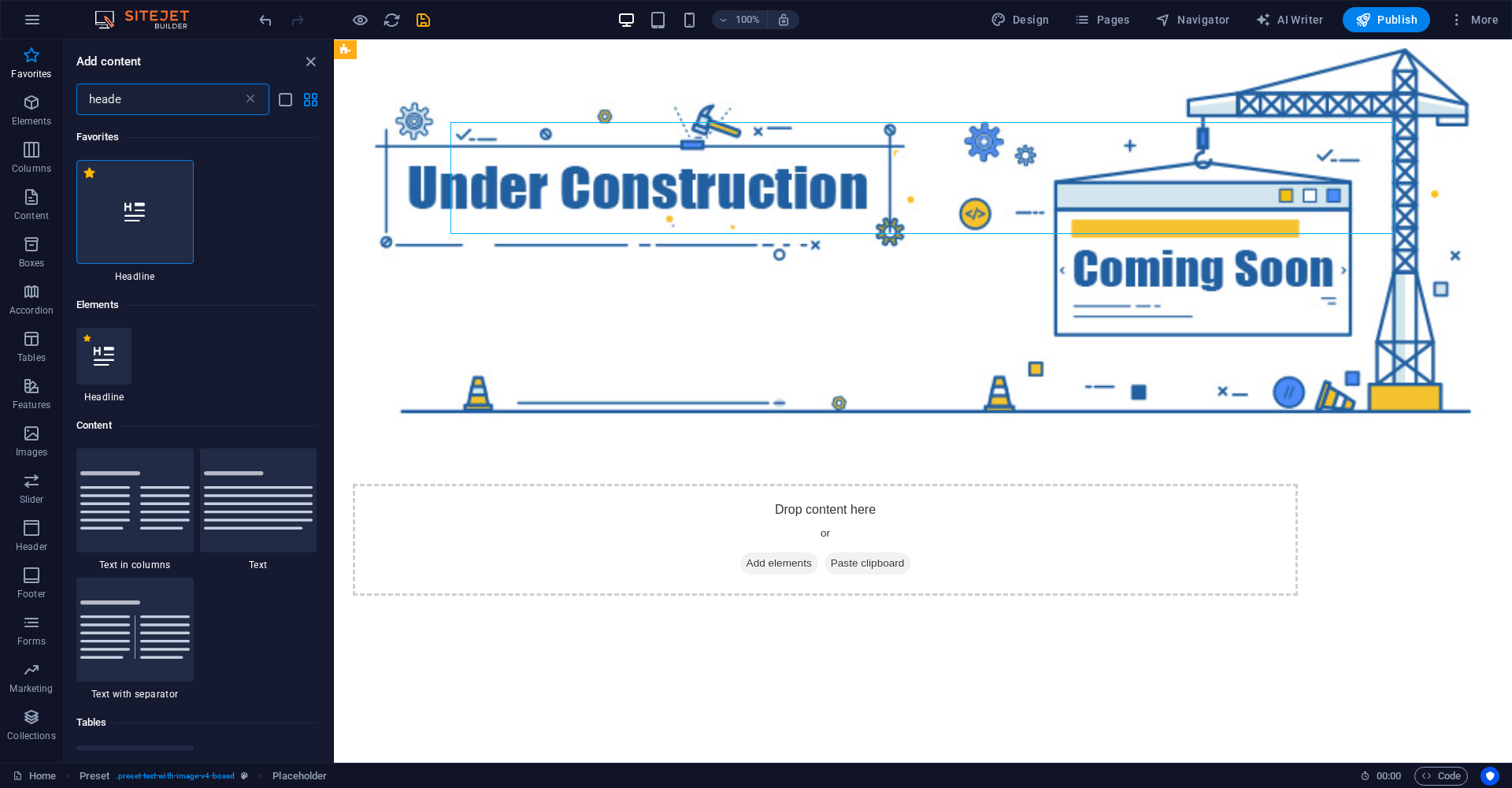
type input "header"
